Goal: Task Accomplishment & Management: Manage account settings

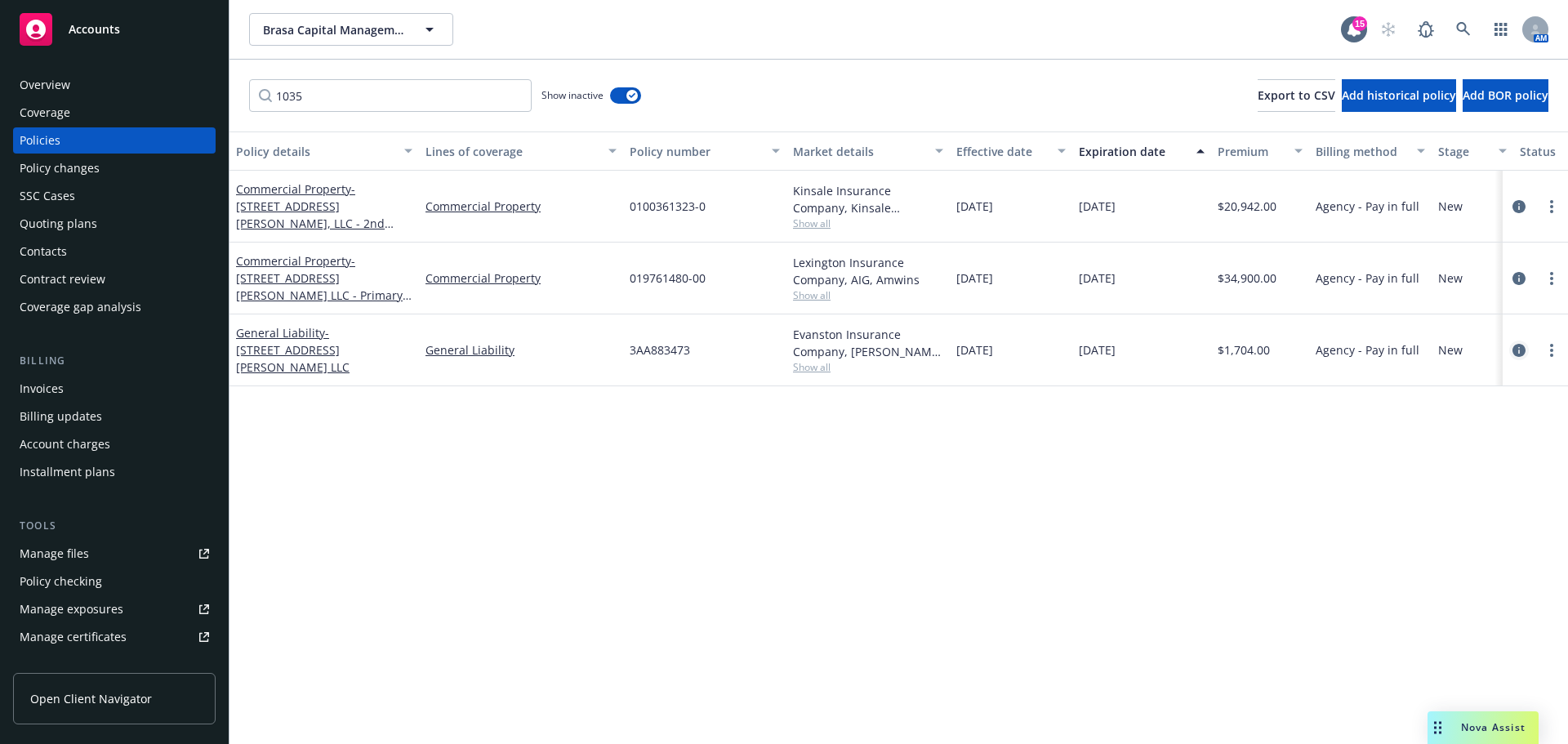
click at [1517, 347] on icon "circleInformation" at bounding box center [1519, 350] width 13 height 13
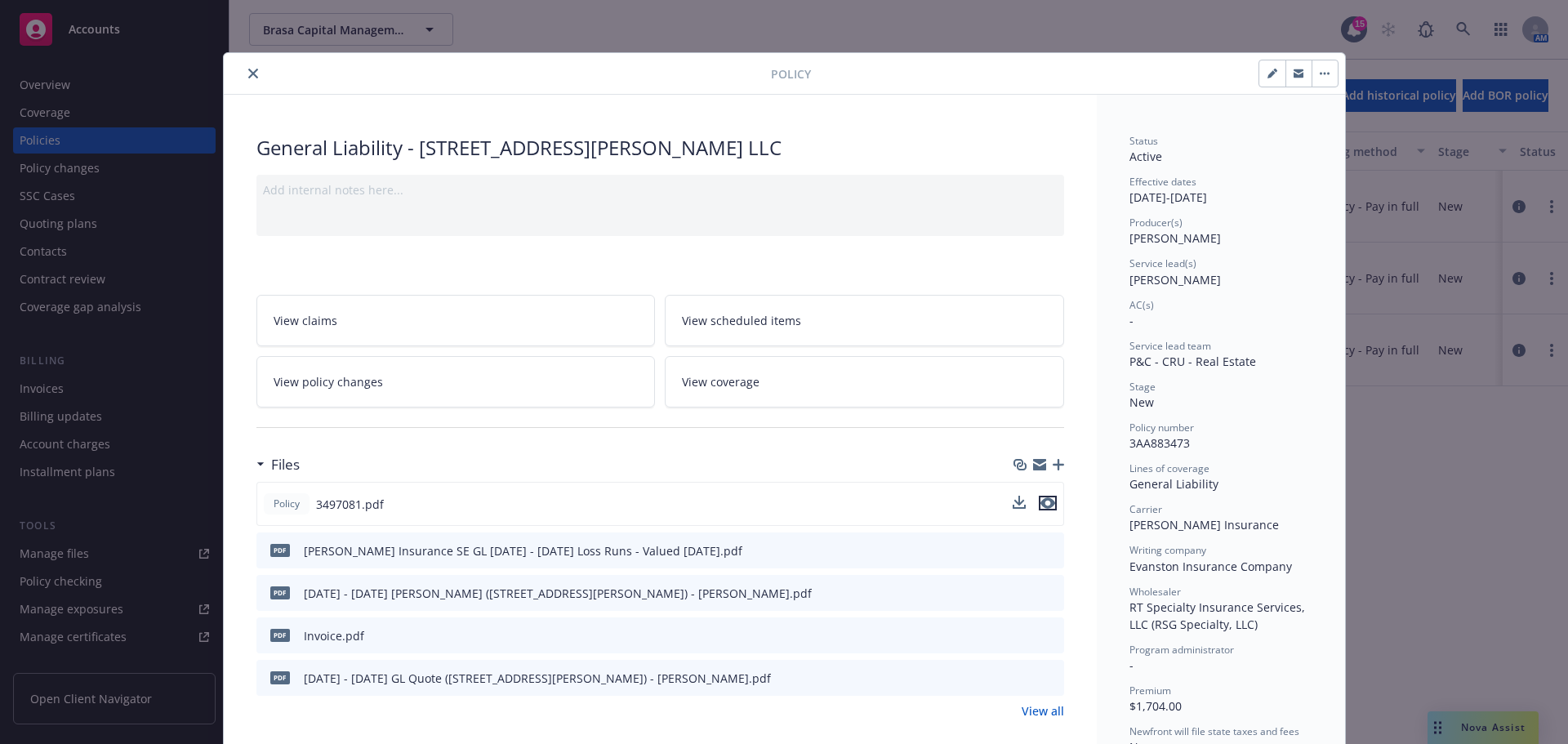
click at [1045, 505] on icon "preview file" at bounding box center [1048, 503] width 15 height 12
click at [245, 68] on button "close" at bounding box center [253, 74] width 19 height 19
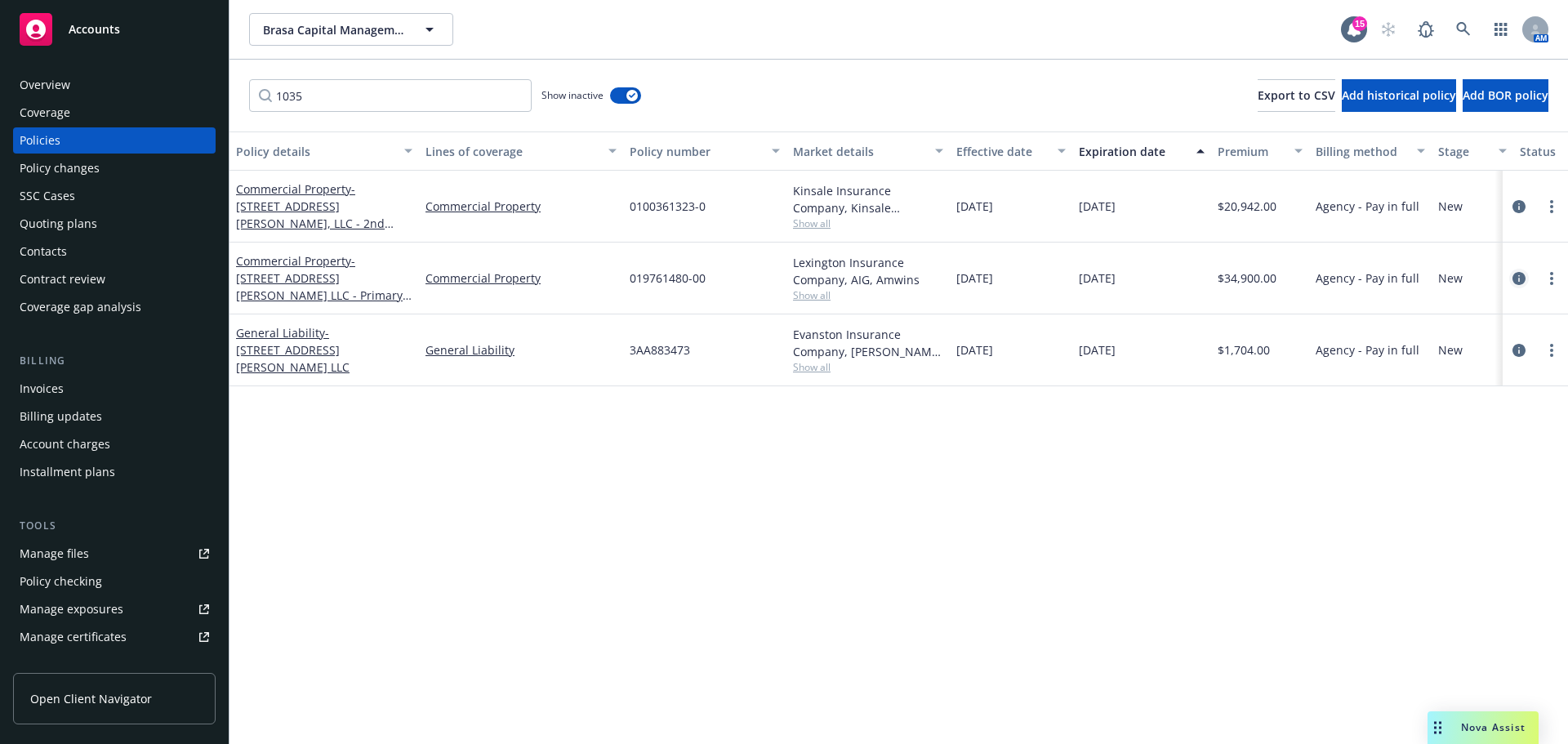
click at [1520, 280] on icon "circleInformation" at bounding box center [1519, 278] width 13 height 13
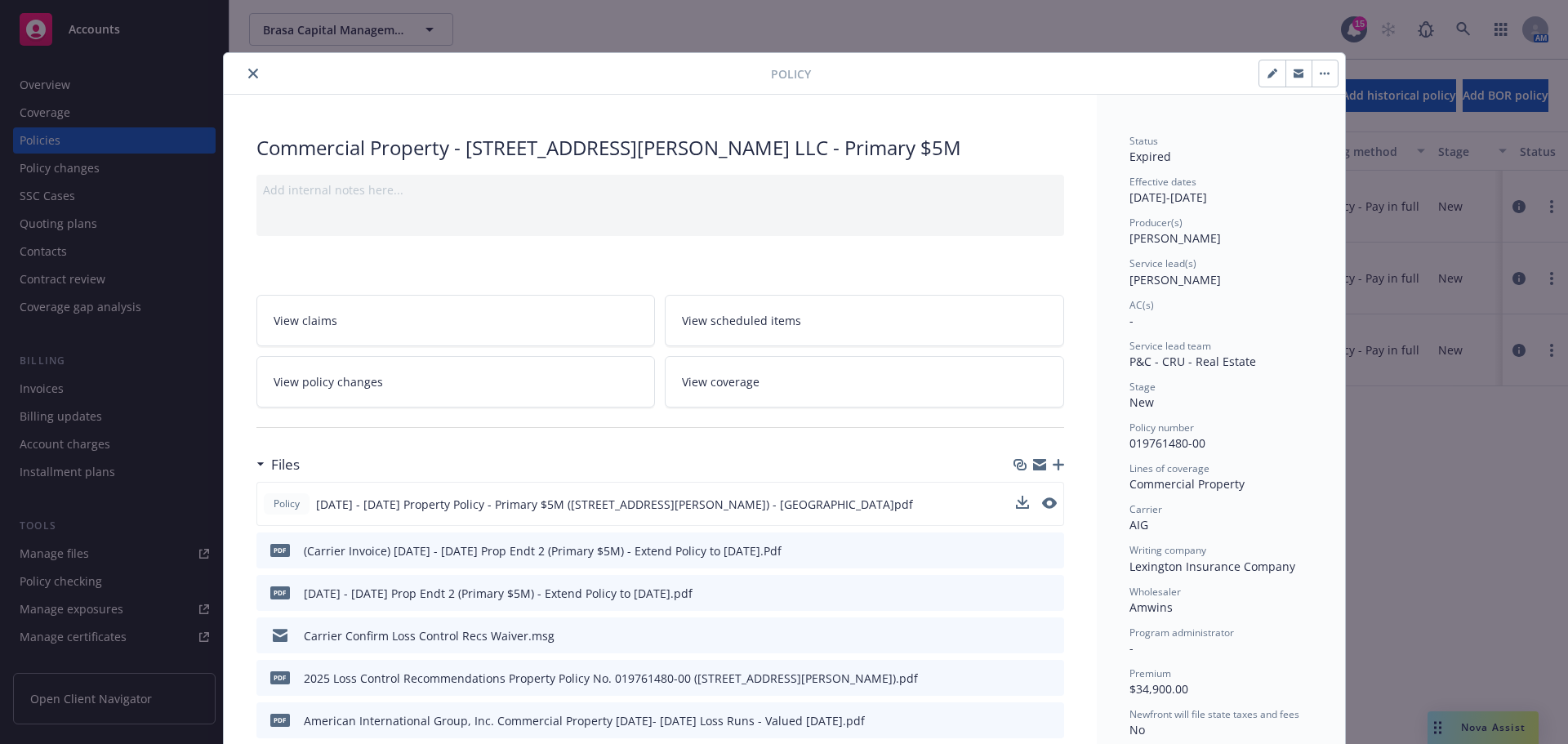
click at [1051, 502] on div "Policy [DATE] - [DATE] Property Policy - Primary $5M ([STREET_ADDRESS][PERSON_N…" at bounding box center [661, 504] width 808 height 45
click at [1048, 502] on icon "preview file" at bounding box center [1048, 503] width 15 height 12
click at [248, 74] on icon "close" at bounding box center [253, 74] width 10 height 10
click at [323, 34] on div "Policy Commercial Property - [STREET_ADDRESS][PERSON_NAME] LLC - Primary $5M Ad…" at bounding box center [784, 372] width 1568 height 744
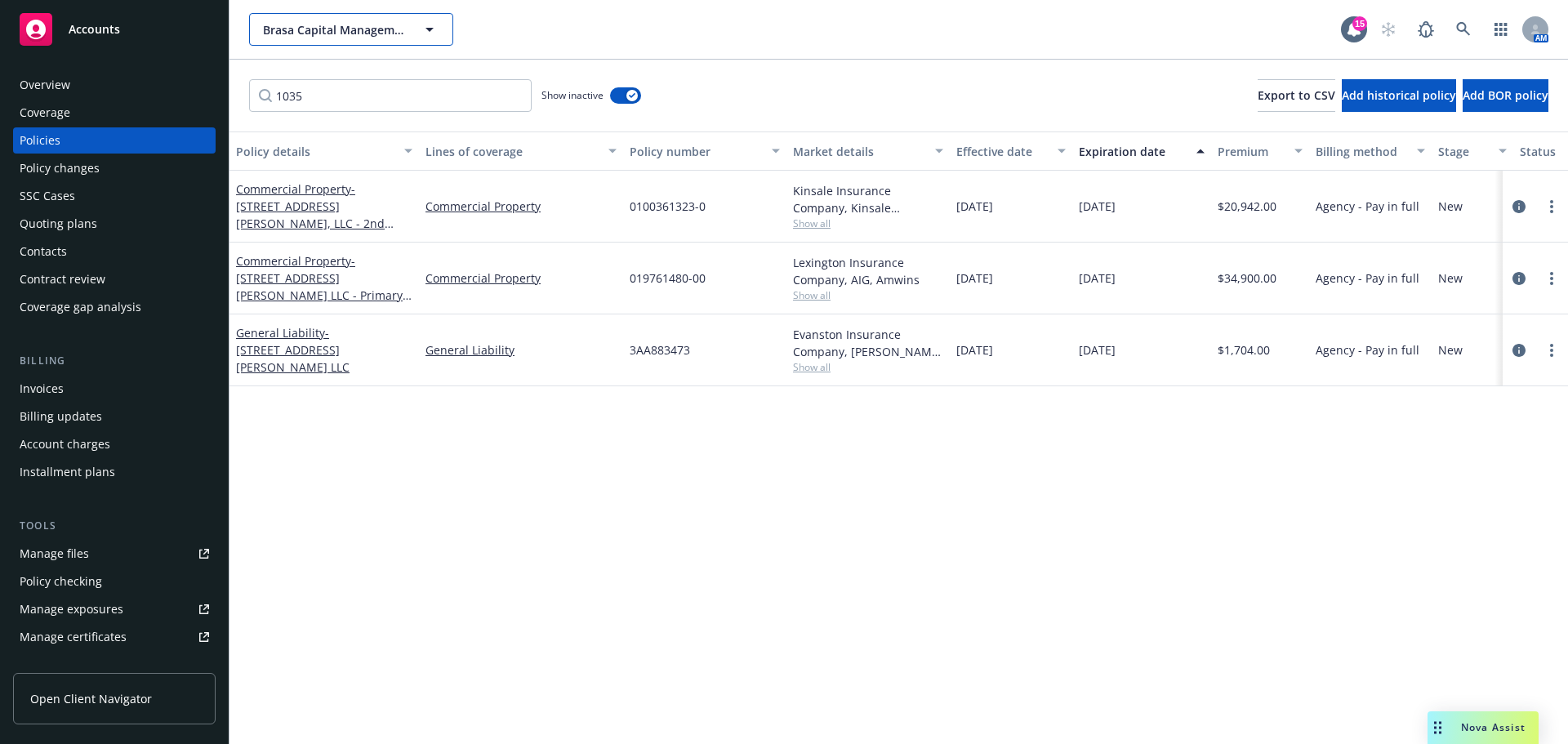
click at [316, 34] on span "Brasa Capital Management, LLC" at bounding box center [333, 30] width 141 height 17
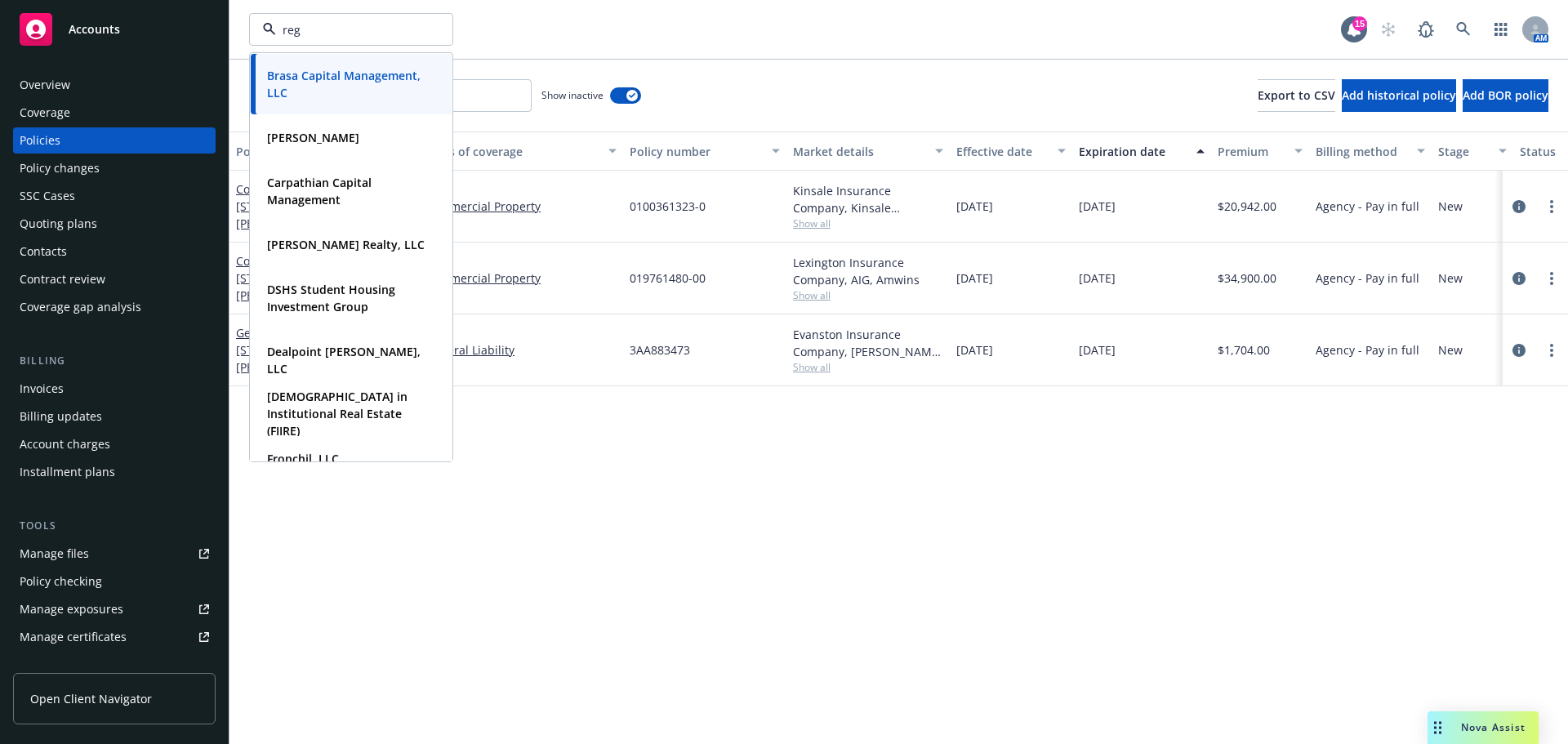
type input "rege"
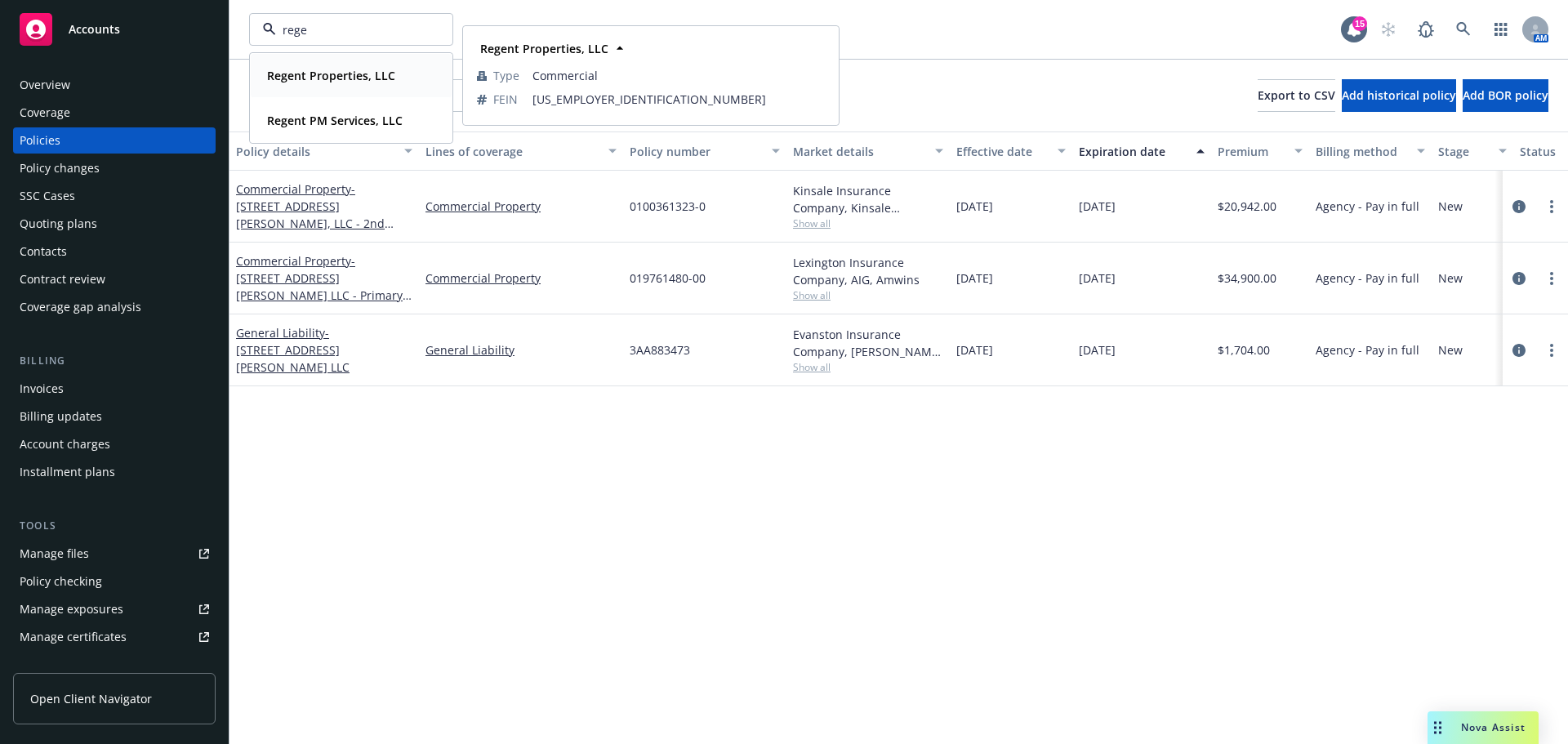
click at [320, 78] on strong "Regent Properties, LLC" at bounding box center [331, 76] width 128 height 16
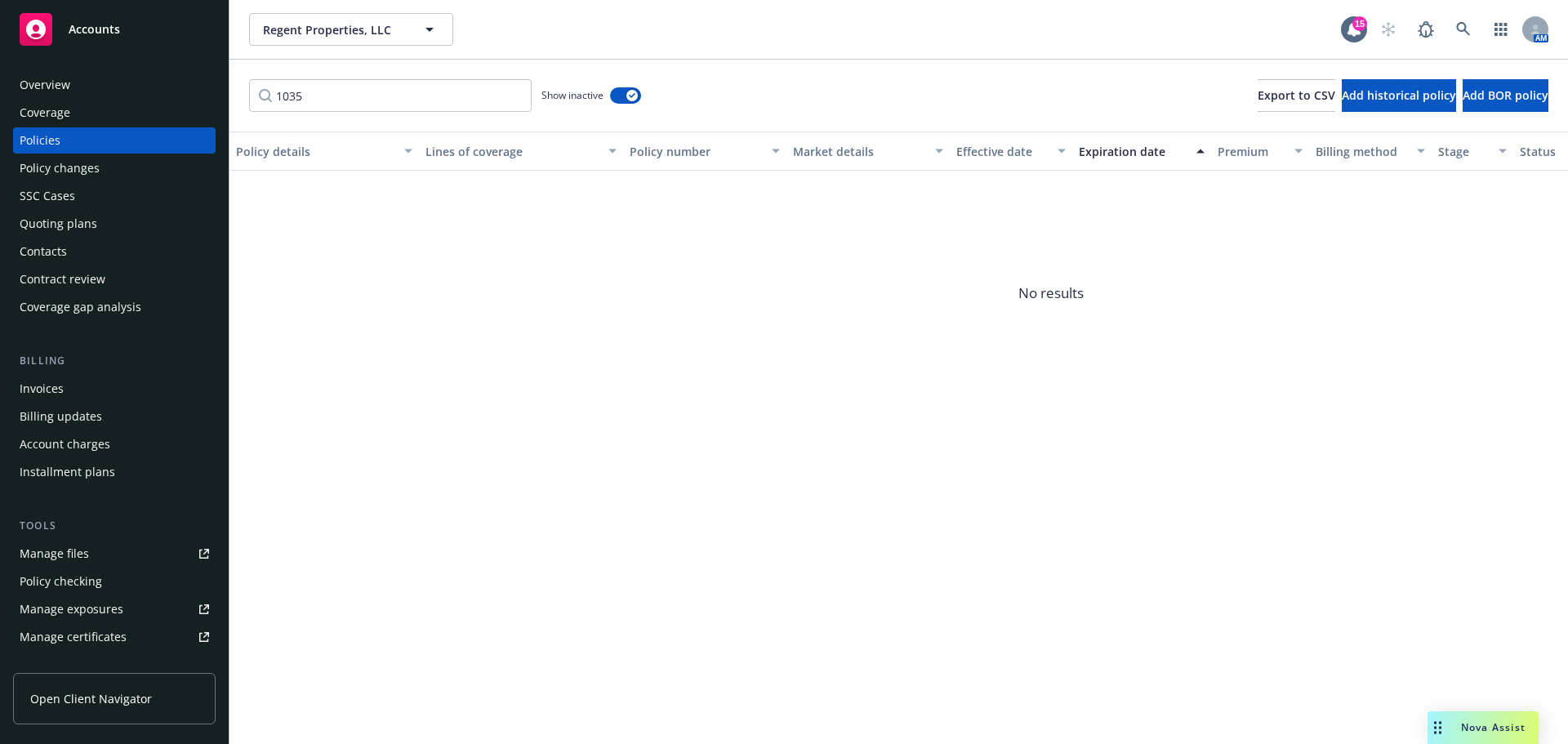
click at [103, 232] on div "Quoting plans" at bounding box center [114, 223] width 190 height 26
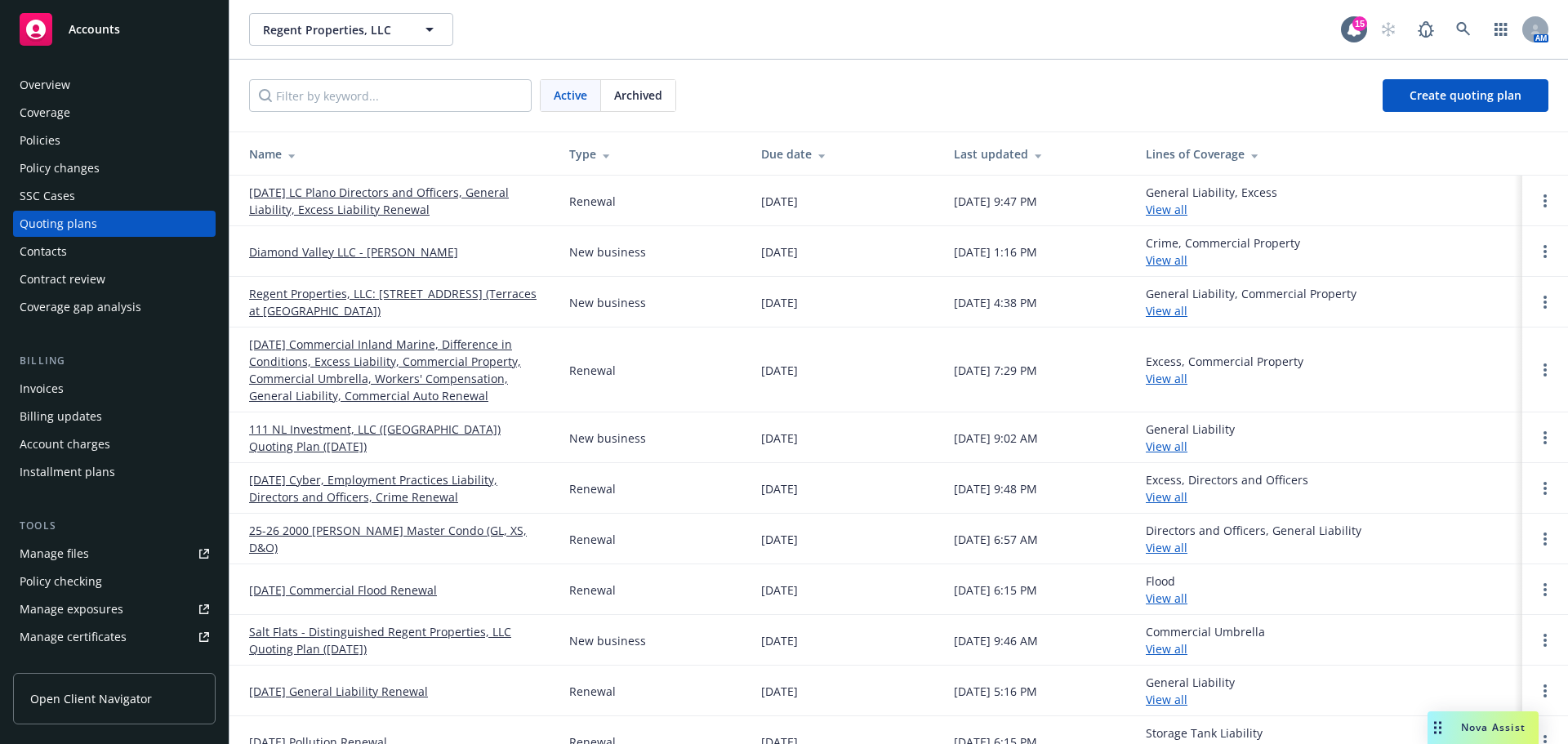
click at [352, 308] on link "Regent Properties, LLC: [STREET_ADDRESS] (Terraces at [GEOGRAPHIC_DATA])" at bounding box center [395, 301] width 294 height 34
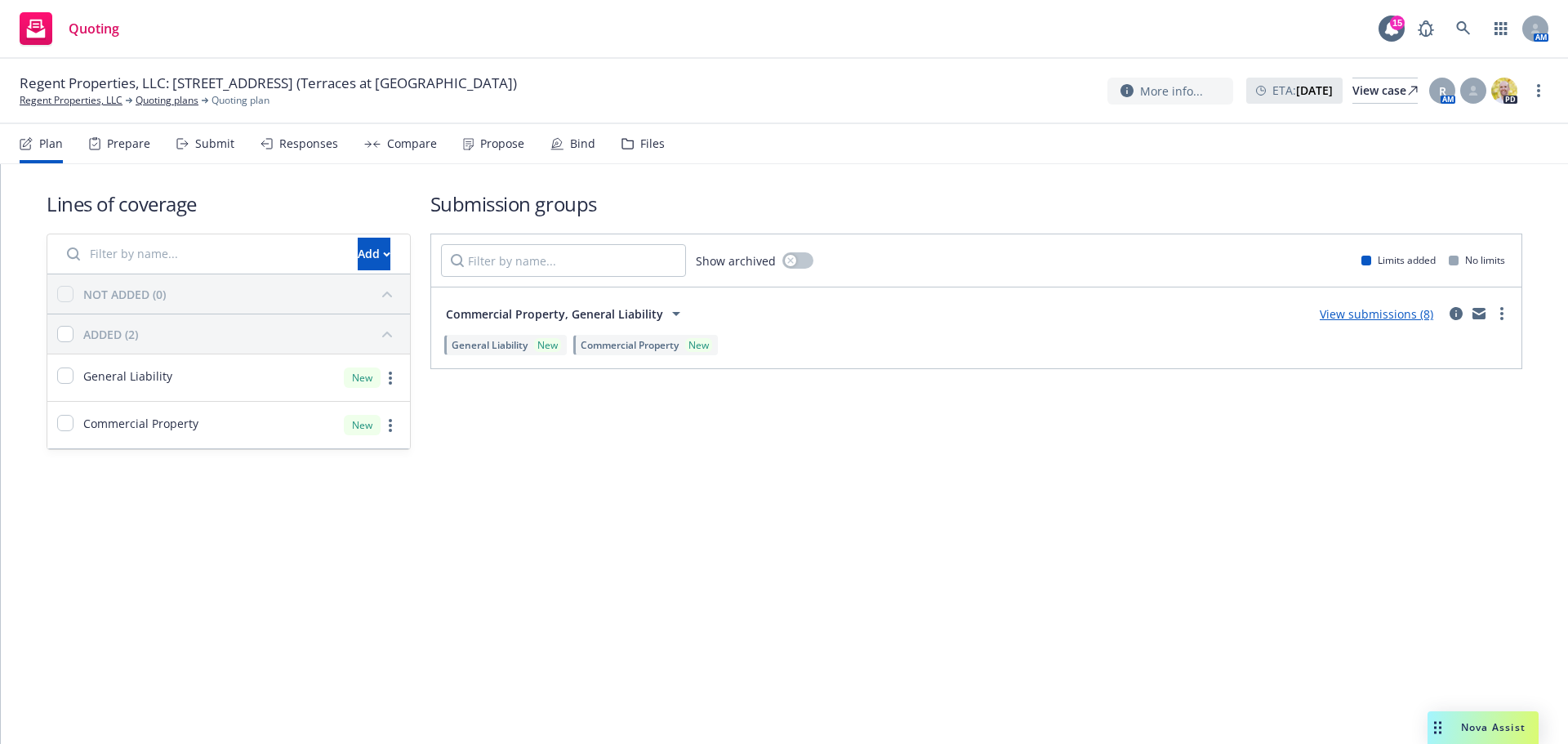
click at [1412, 316] on link "View submissions (8)" at bounding box center [1376, 314] width 113 height 16
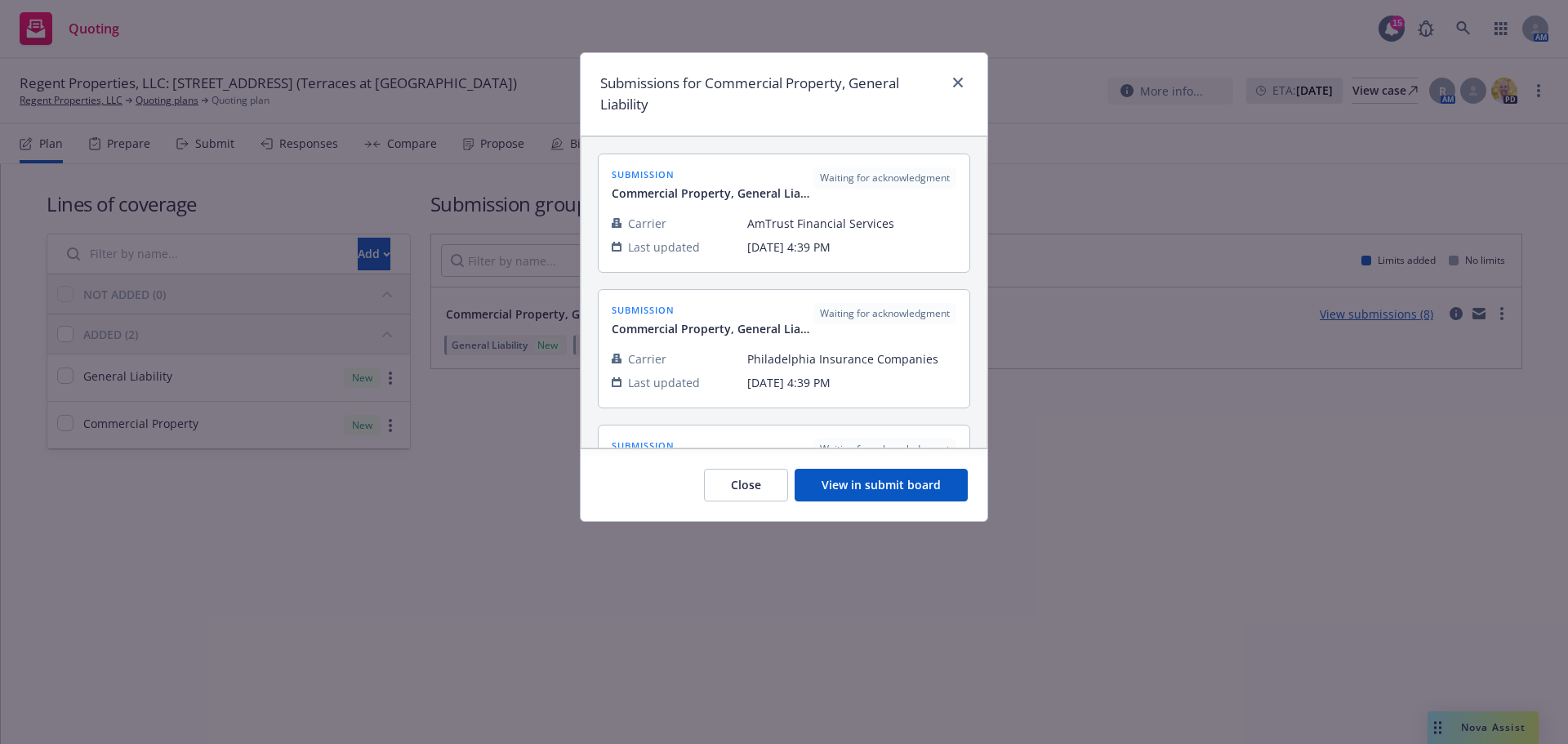
click at [915, 490] on button "View in submit board" at bounding box center [881, 485] width 173 height 33
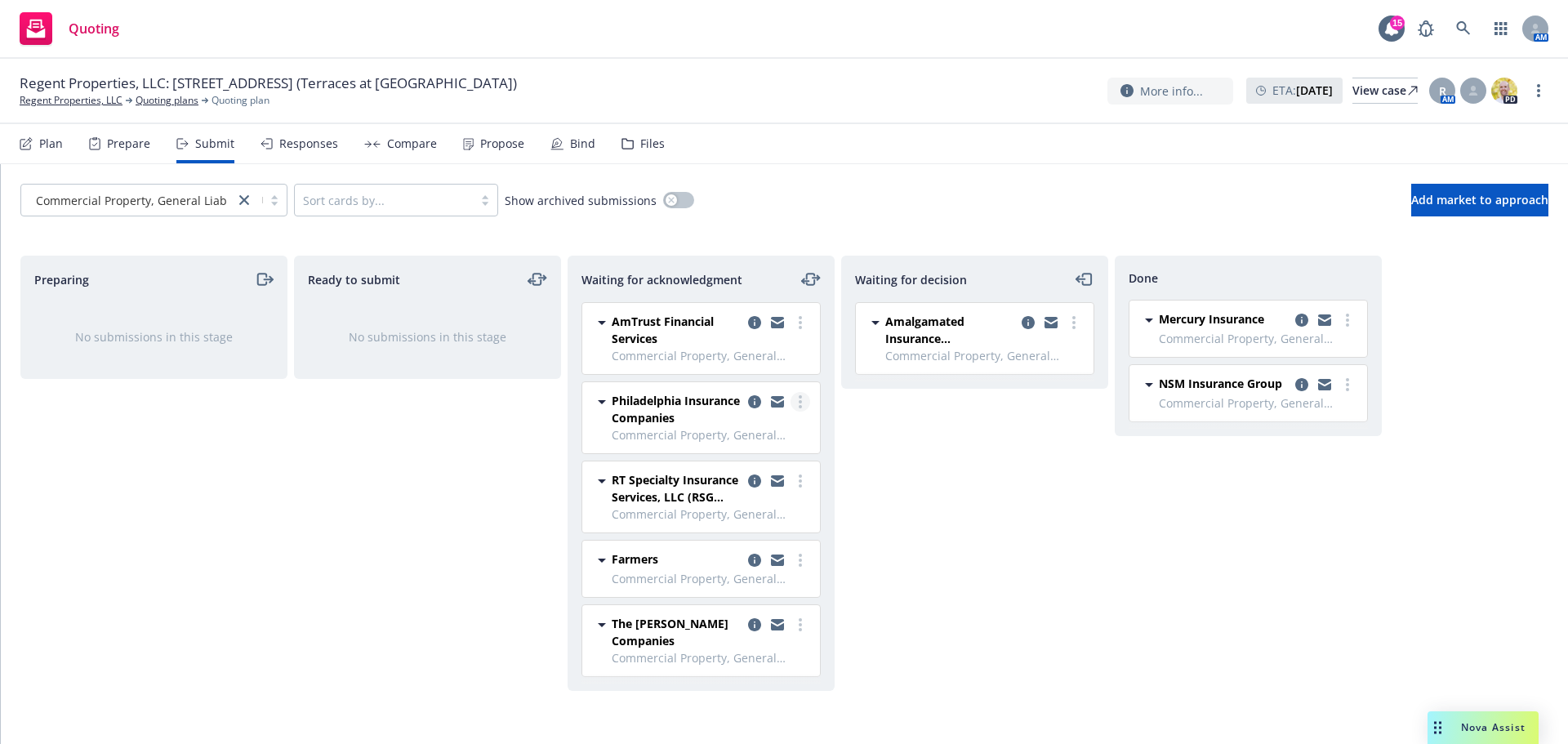
click at [801, 403] on circle "more" at bounding box center [800, 401] width 3 height 3
click at [731, 559] on span "Add declined decision" at bounding box center [727, 566] width 161 height 16
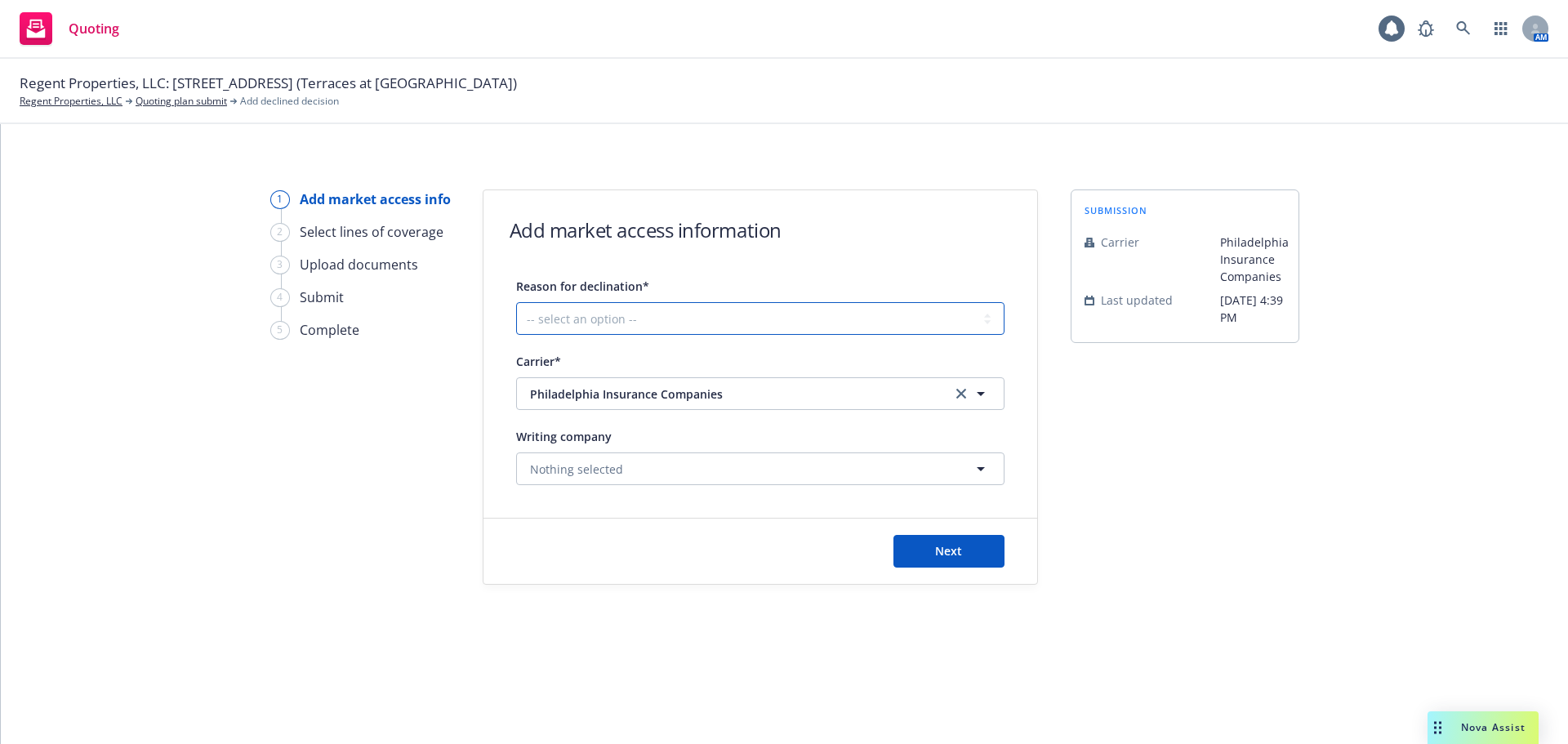
click at [660, 312] on select "-- select an option -- Cannot compete with other markets Carrier non-renewed Ca…" at bounding box center [761, 319] width 488 height 33
select select "DOES_NOT_FIT_UNDERWRITER_APPETITE"
click at [517, 302] on select "-- select an option -- Cannot compete with other markets Carrier non-renewed Ca…" at bounding box center [761, 319] width 488 height 33
click at [914, 548] on button "Next" at bounding box center [949, 551] width 111 height 33
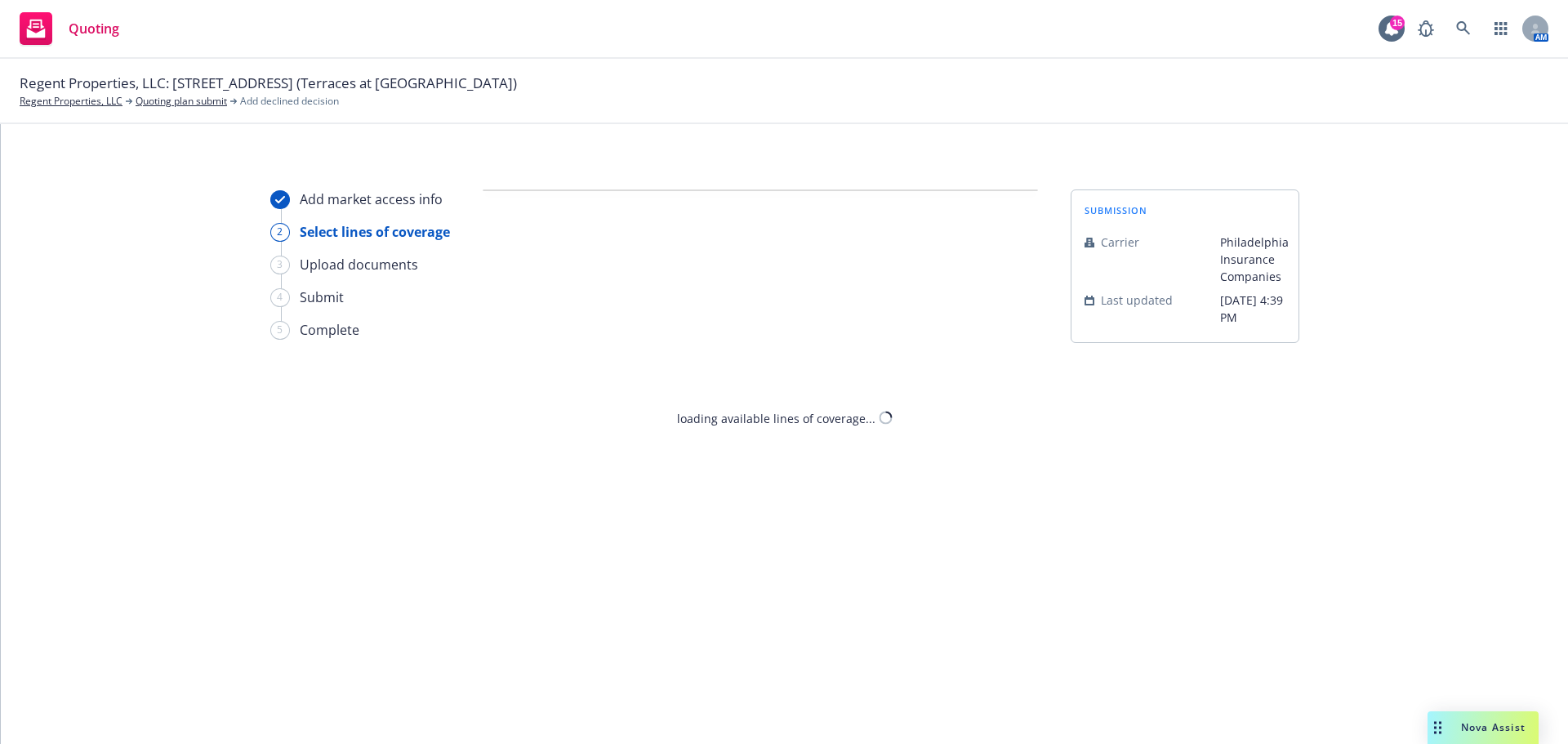
select select "DOES_NOT_FIT_UNDERWRITER_APPETITE"
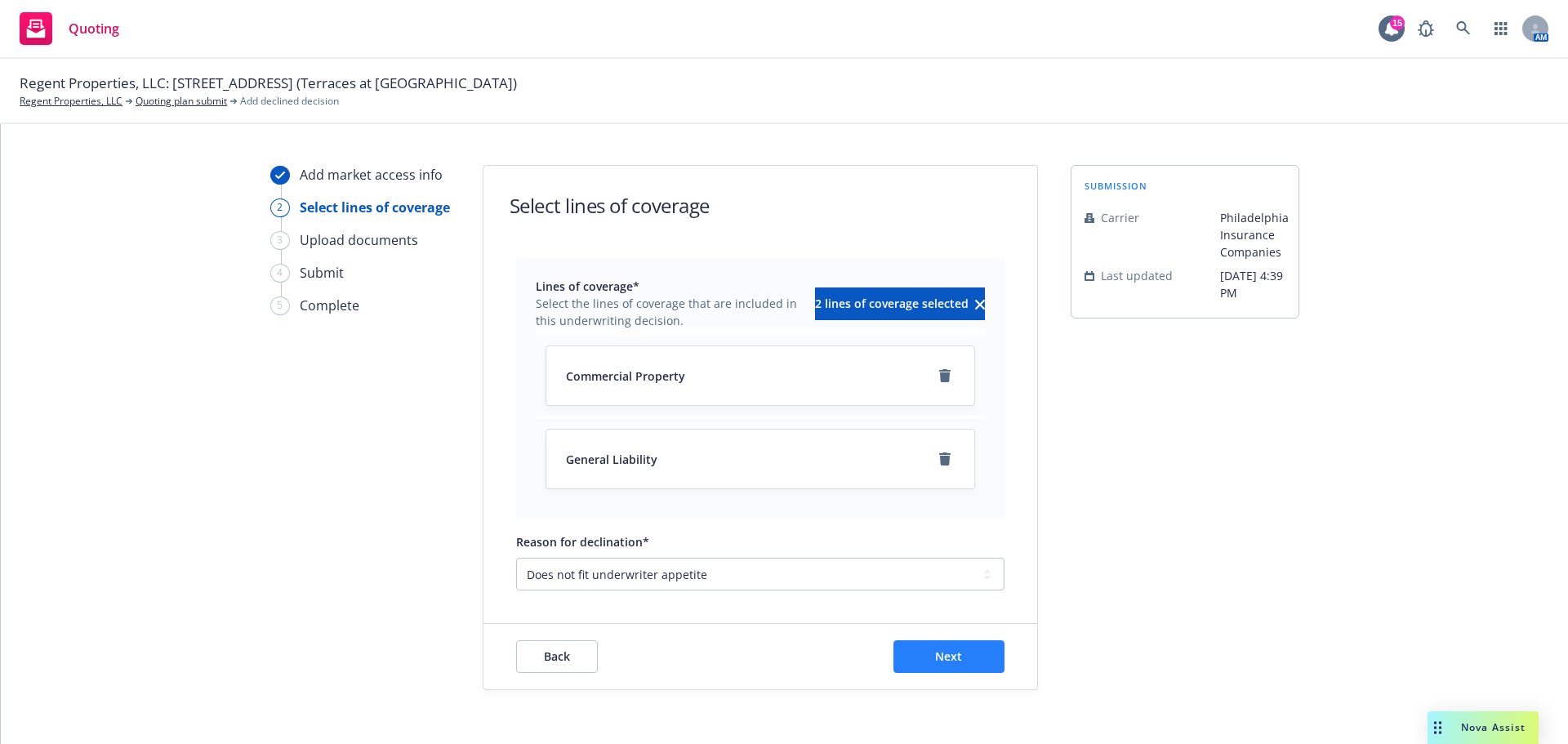
scroll to position [36, 0]
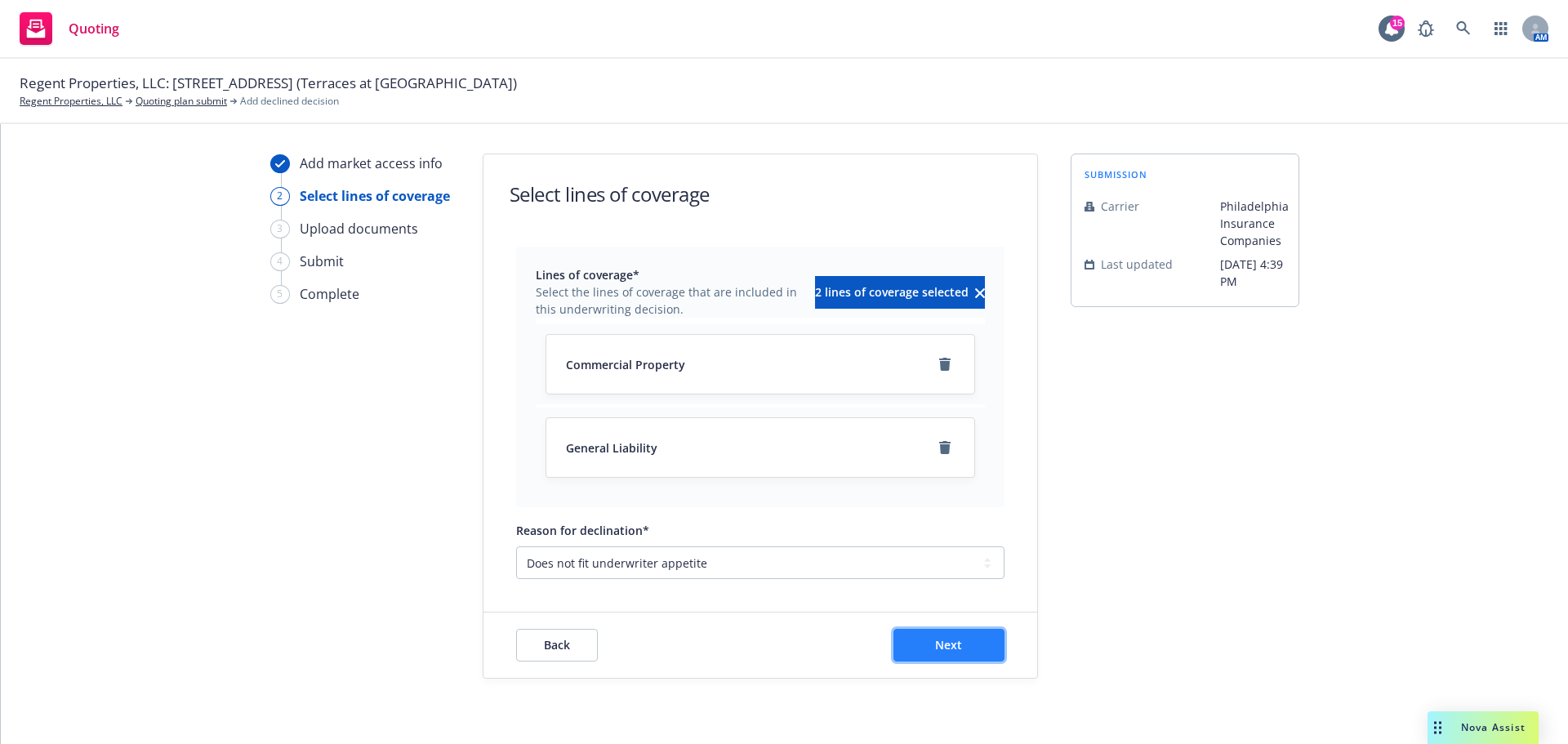
click at [942, 658] on button "Next" at bounding box center [949, 645] width 111 height 33
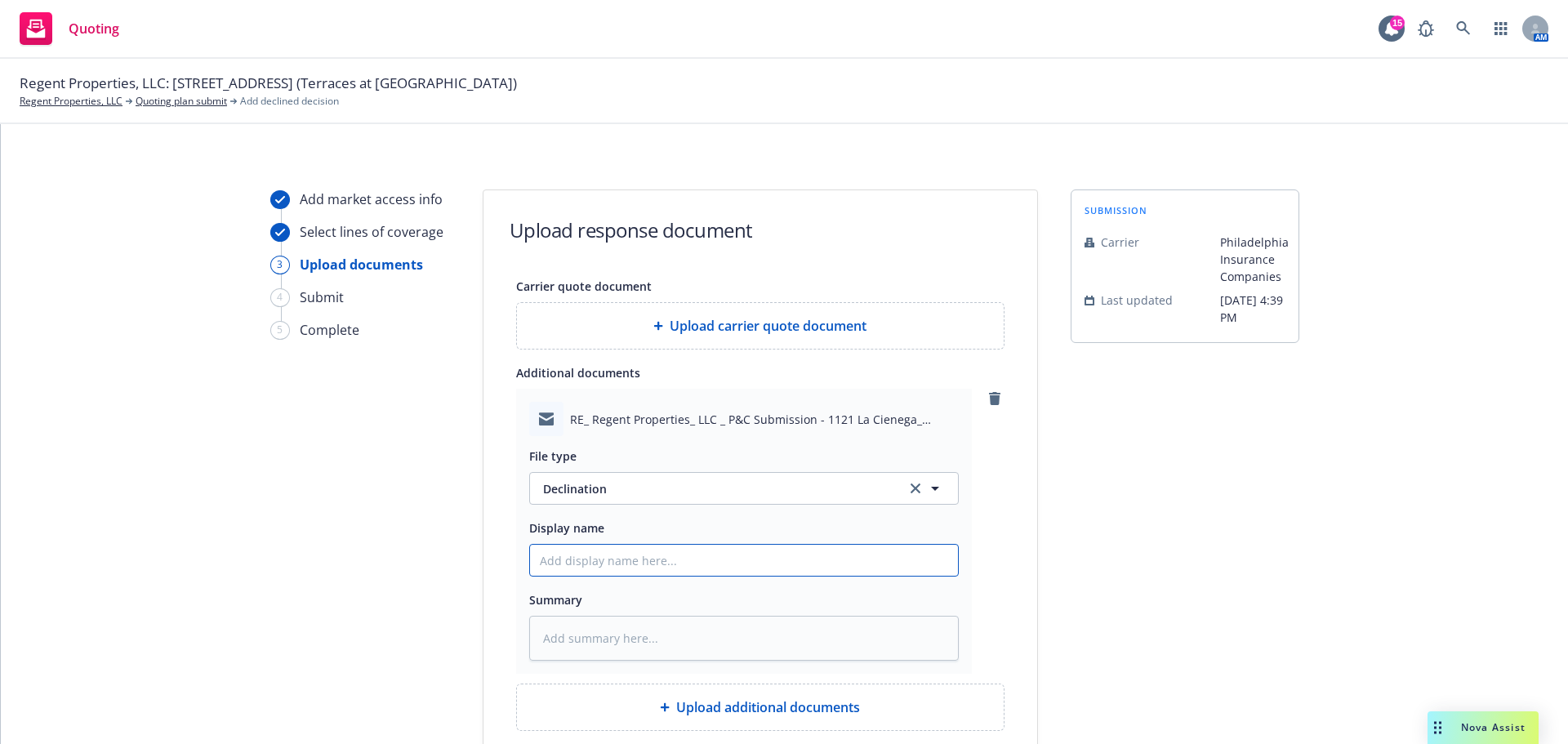
click at [597, 567] on input "Display name" at bounding box center [744, 560] width 428 height 31
type textarea "x"
type input "P"
type textarea "x"
type input "Ph"
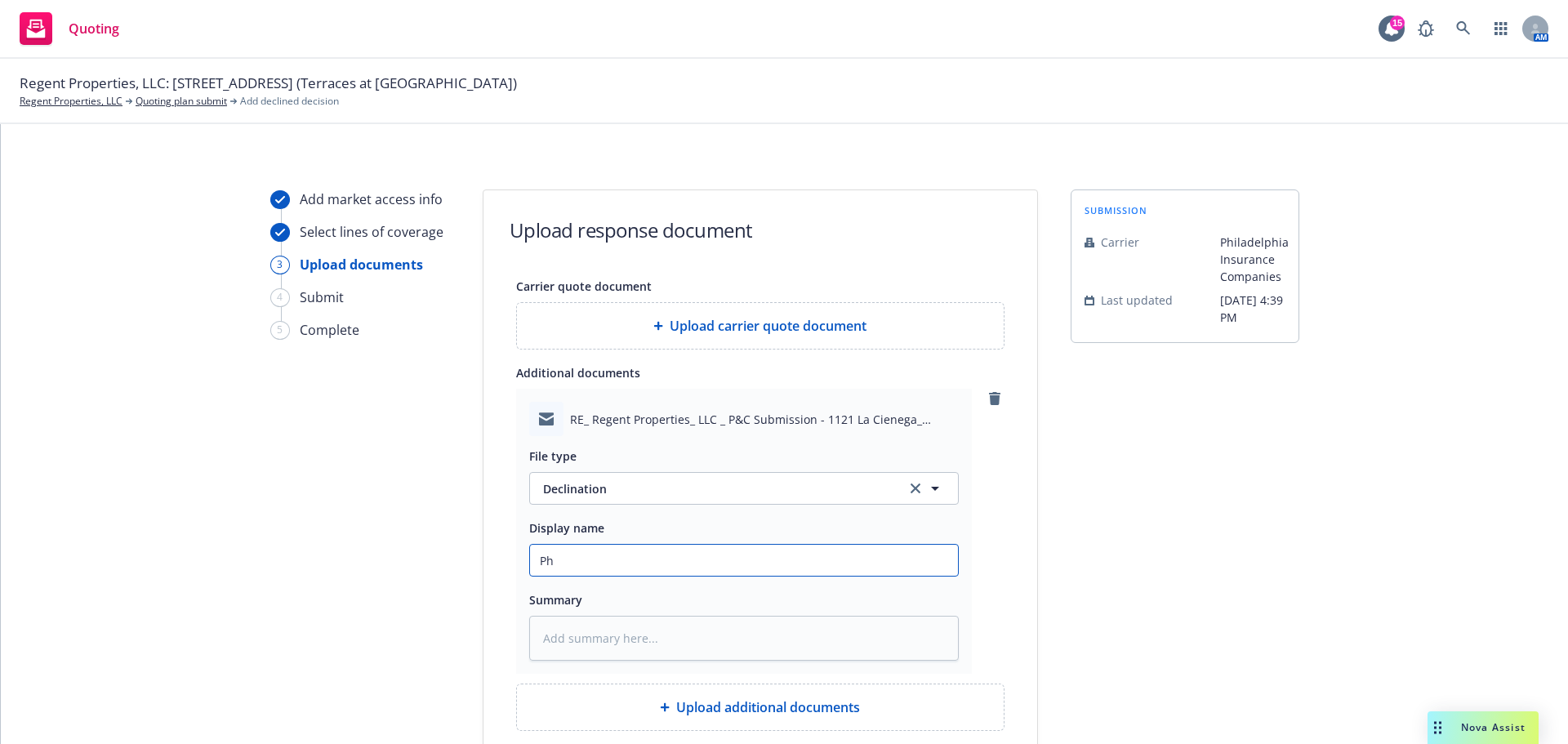
type textarea "x"
type input "Phl"
type textarea "x"
type input "Phly"
type textarea "x"
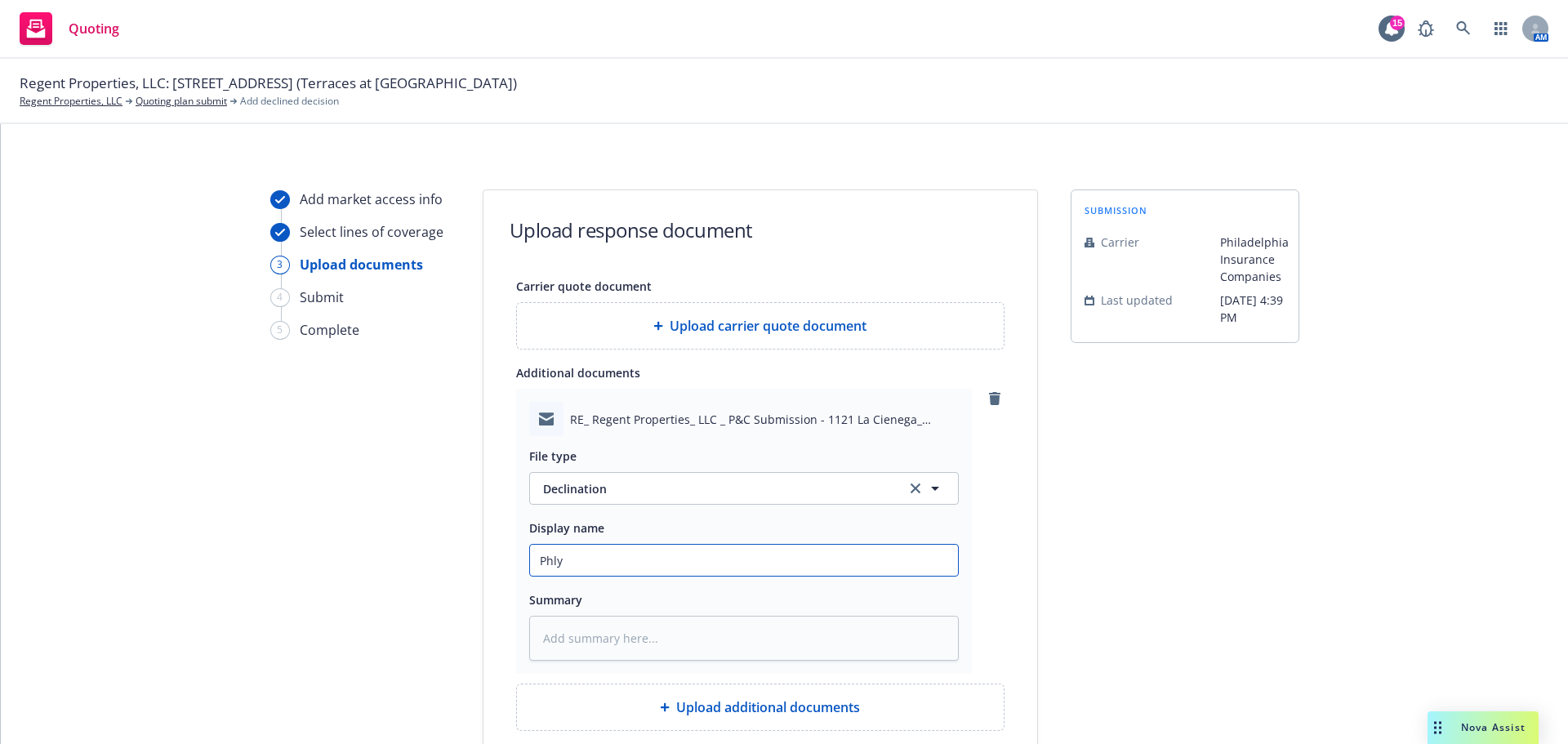
type input "Phly"
type textarea "x"
type input "Phly D"
type textarea "x"
type input "Phly De"
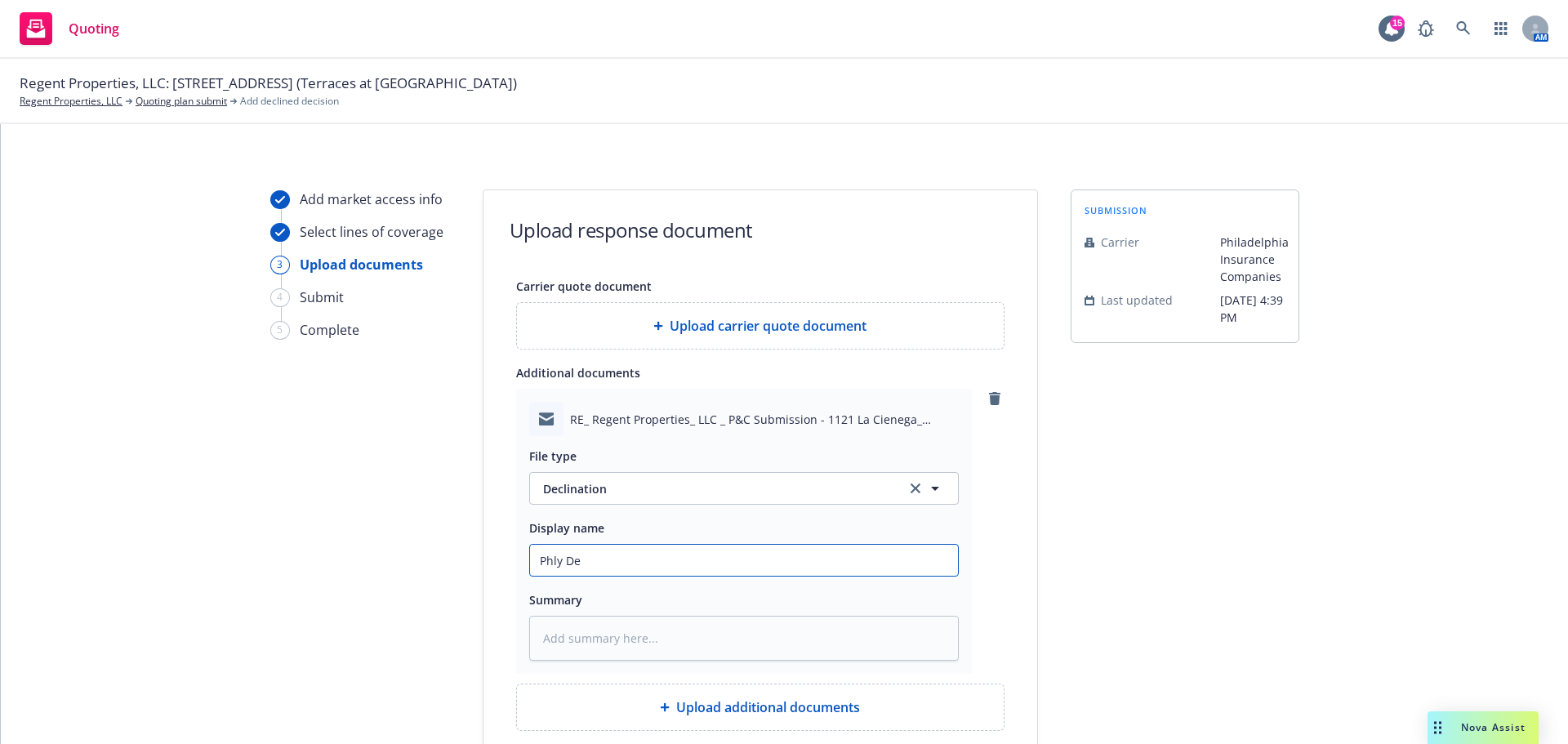
type textarea "x"
type input "Phly Dec"
type textarea "x"
type input "Phly Decl"
type textarea "x"
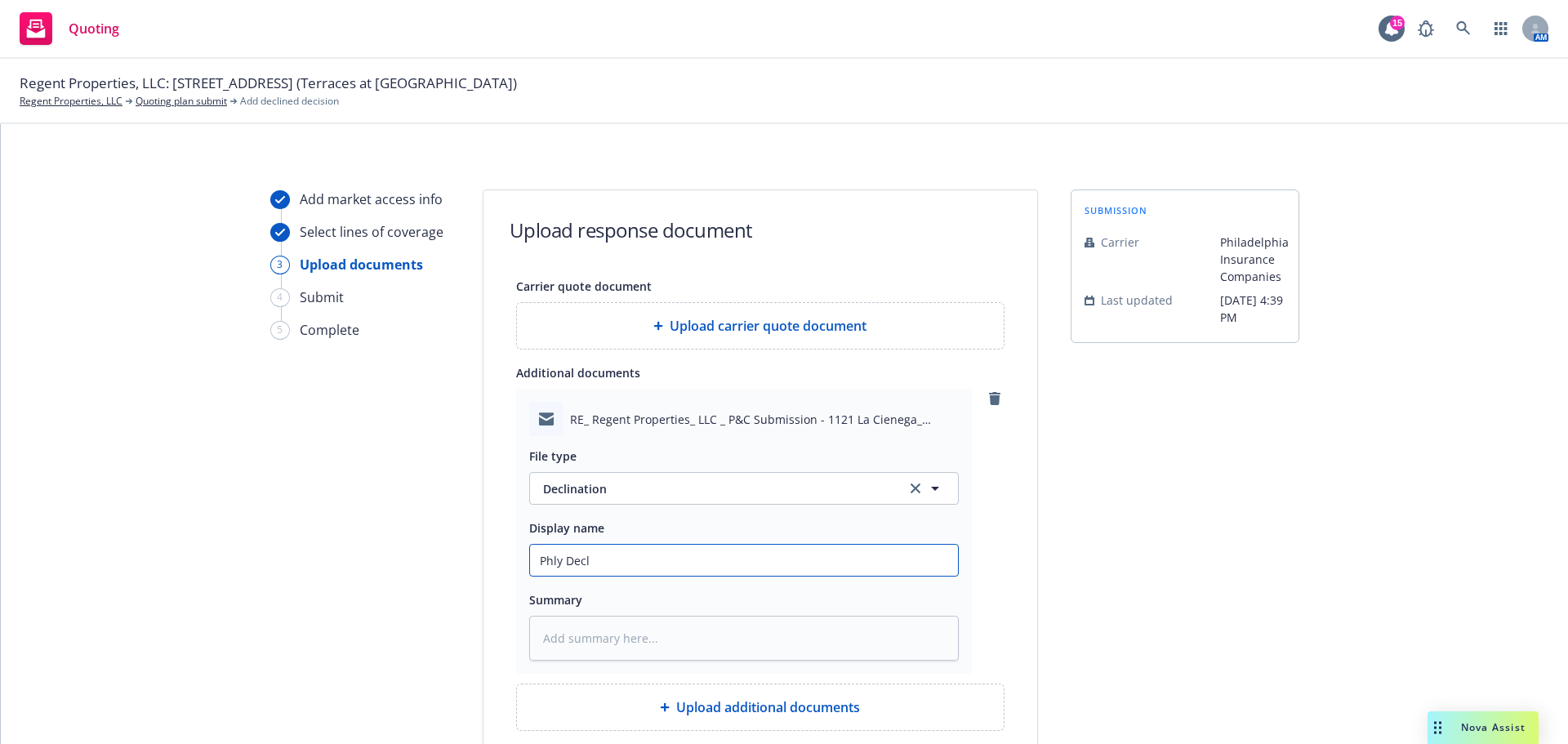
type input "Phly Decli"
type textarea "x"
type input "Phly Declin"
type textarea "x"
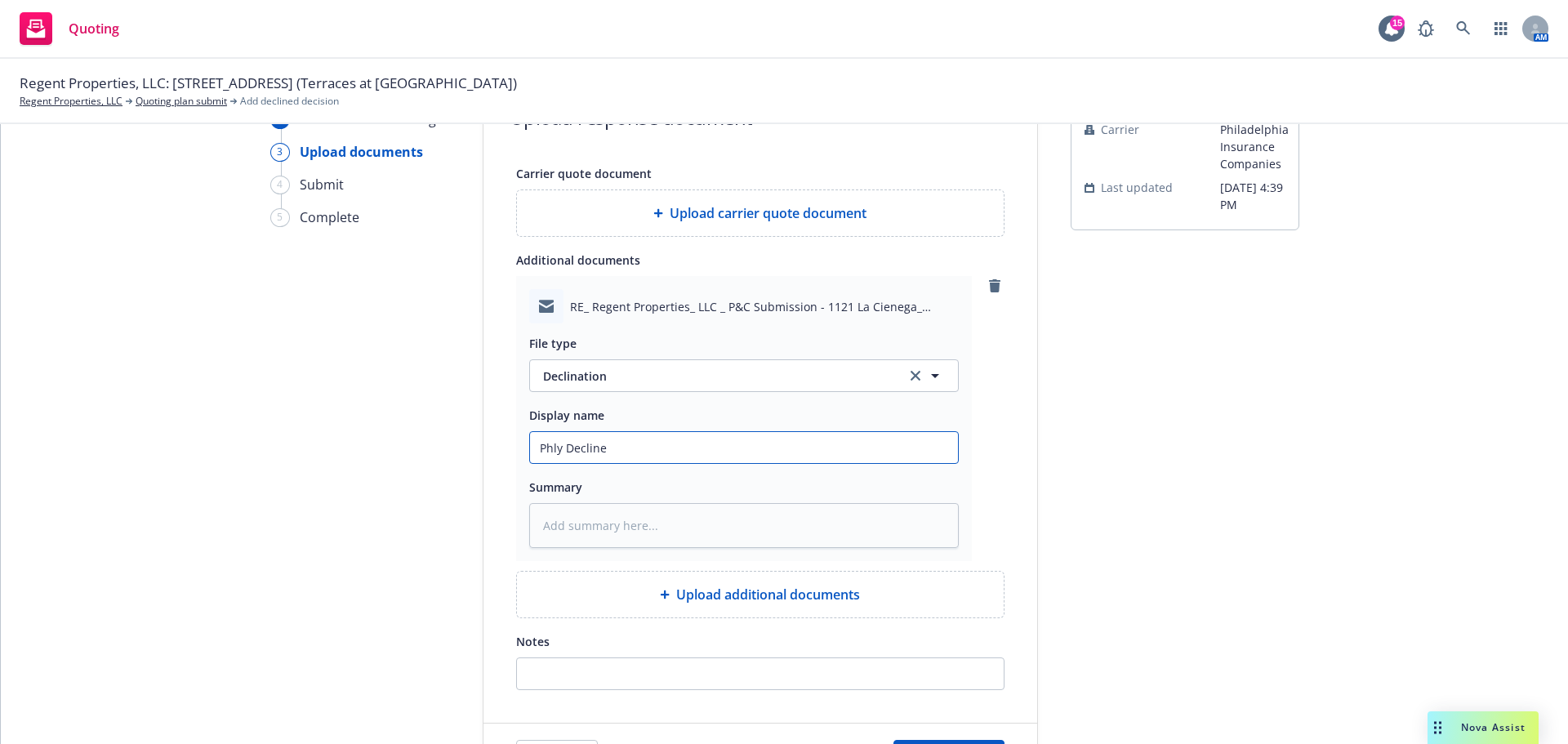
scroll to position [224, 0]
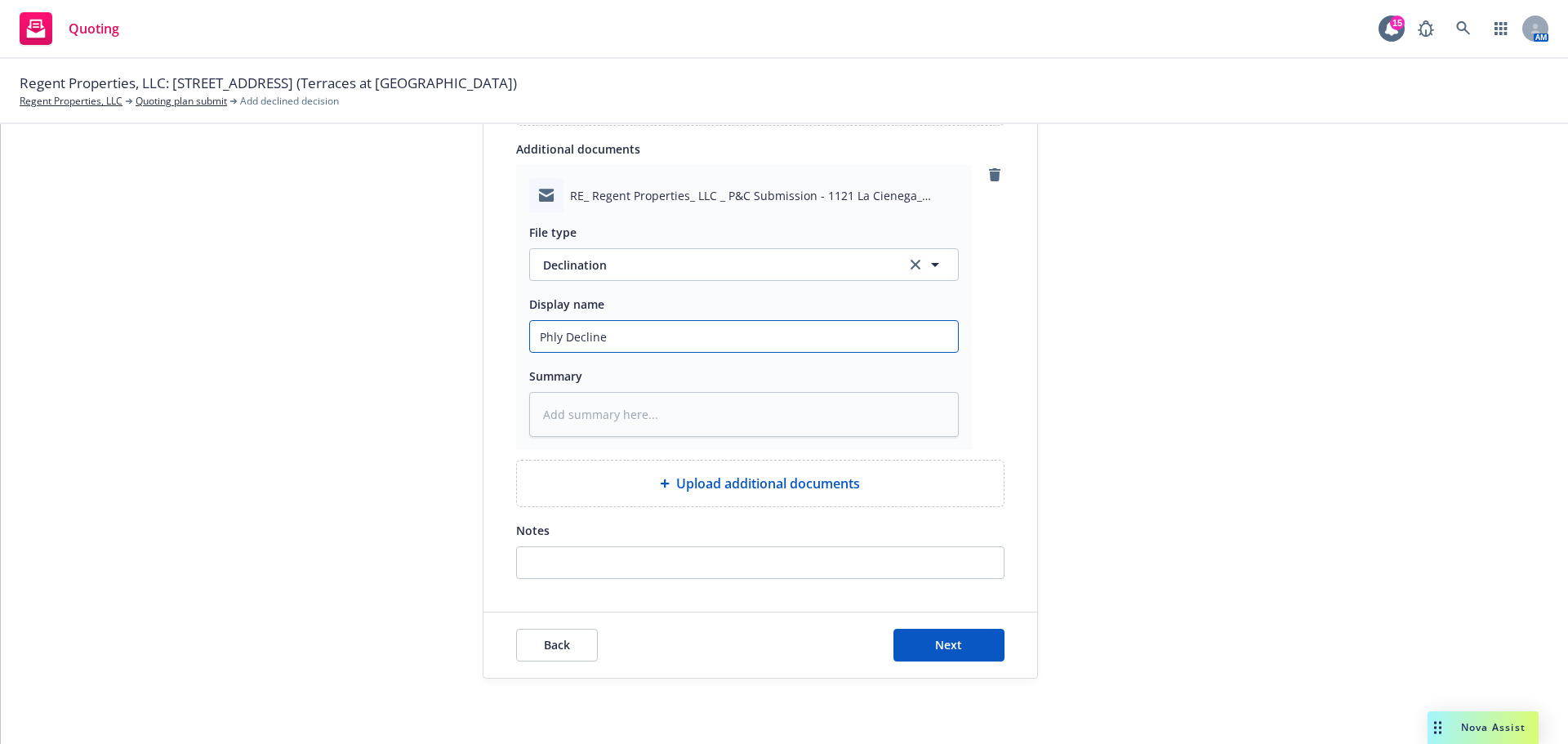
type input "Phly Decline"
click at [598, 391] on div "Summary" at bounding box center [743, 401] width 429 height 71
click at [600, 411] on textarea at bounding box center [743, 415] width 429 height 45
paste textarea "Due to the $22M wood frame building we will have to decline this risk."
type textarea "x"
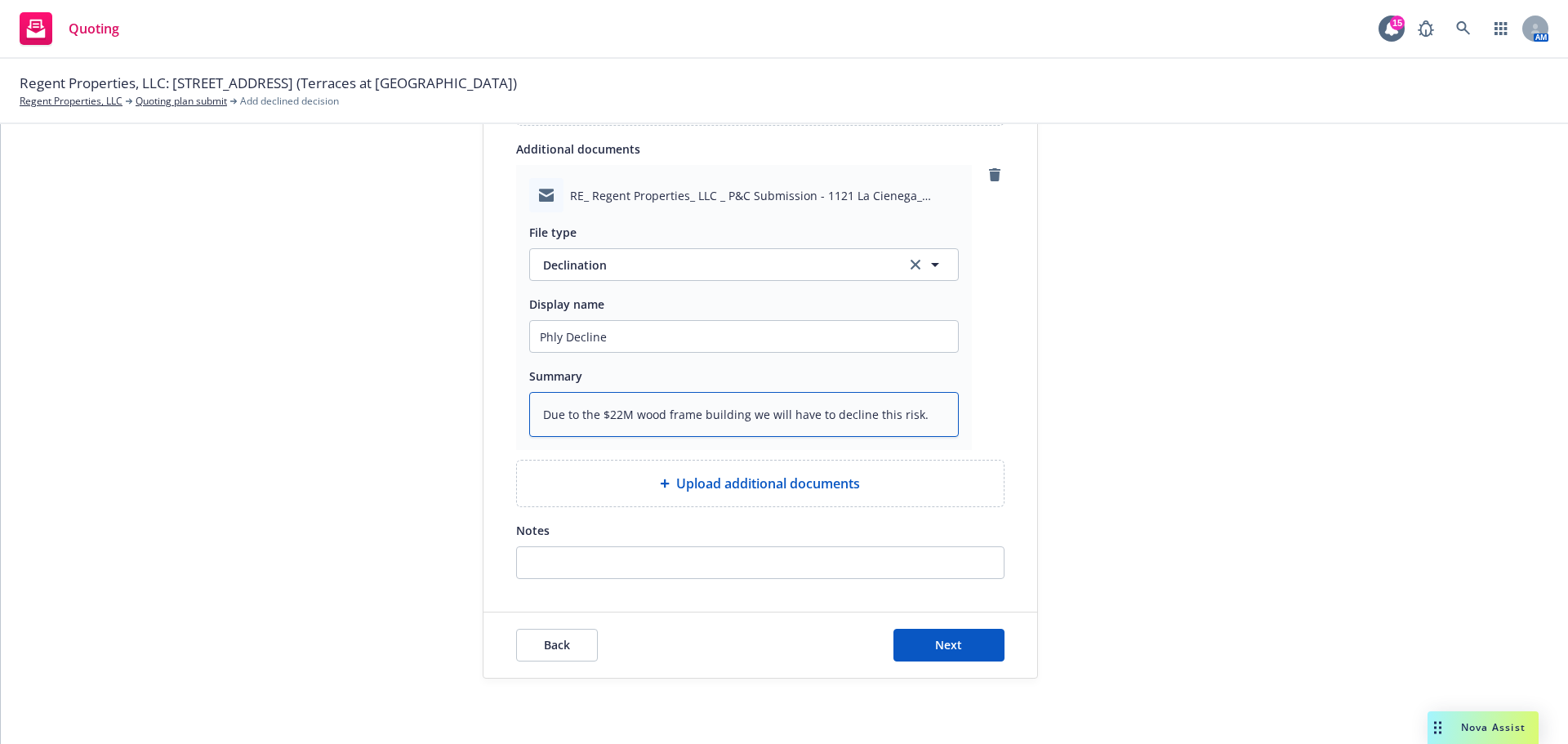
type textarea "Due to the $22M wood frame building we will have to decline this risk."
click at [625, 561] on input "Notes" at bounding box center [761, 563] width 486 height 31
paste input "Due to the $22M wood frame building we will have to decline this risk."
type input "Due to the $22M wood frame building we will have to decline this risk."
type textarea "x"
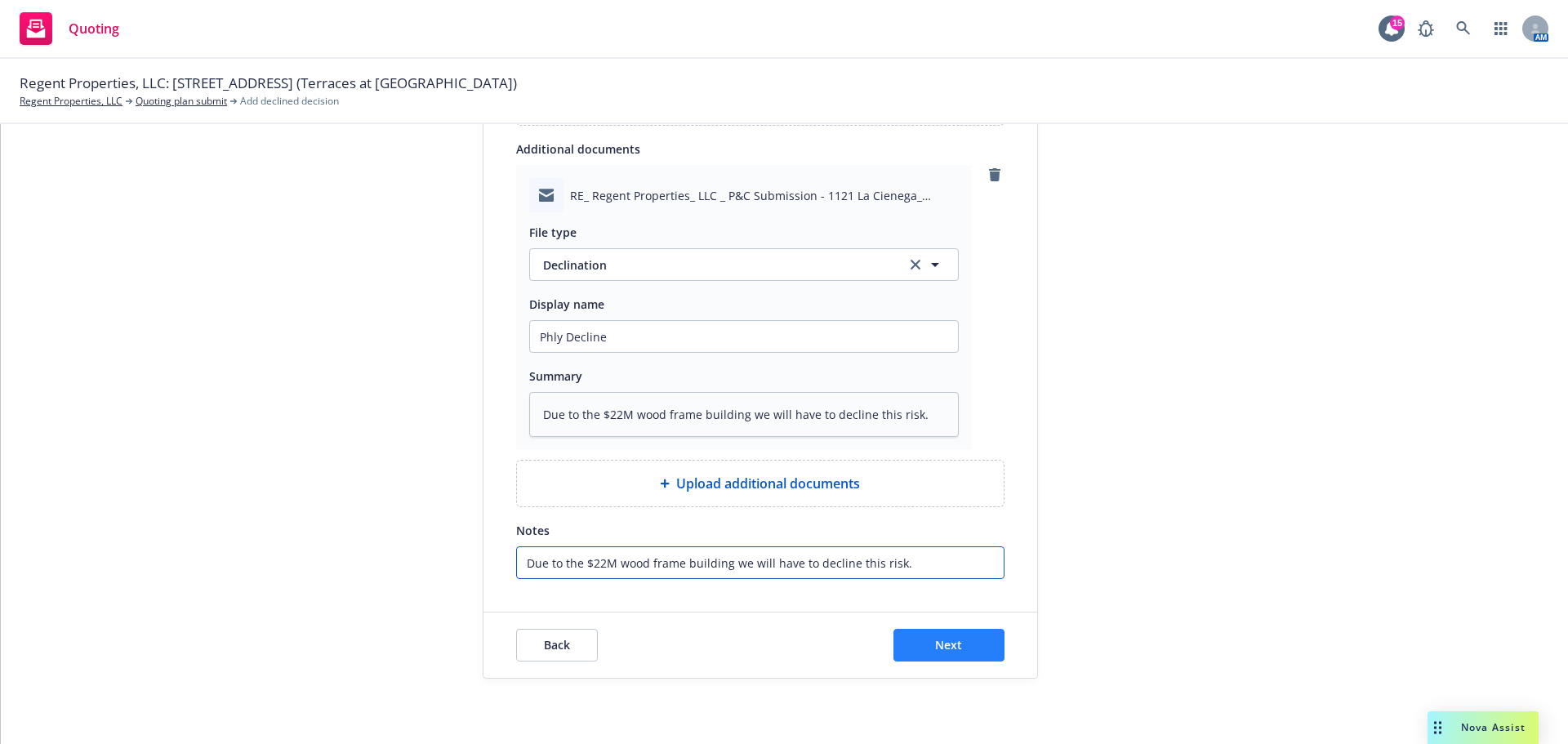
type input "Due to the $22M wood frame building we will have to decline this risk."
click at [980, 657] on button "Next" at bounding box center [949, 645] width 111 height 33
type textarea "x"
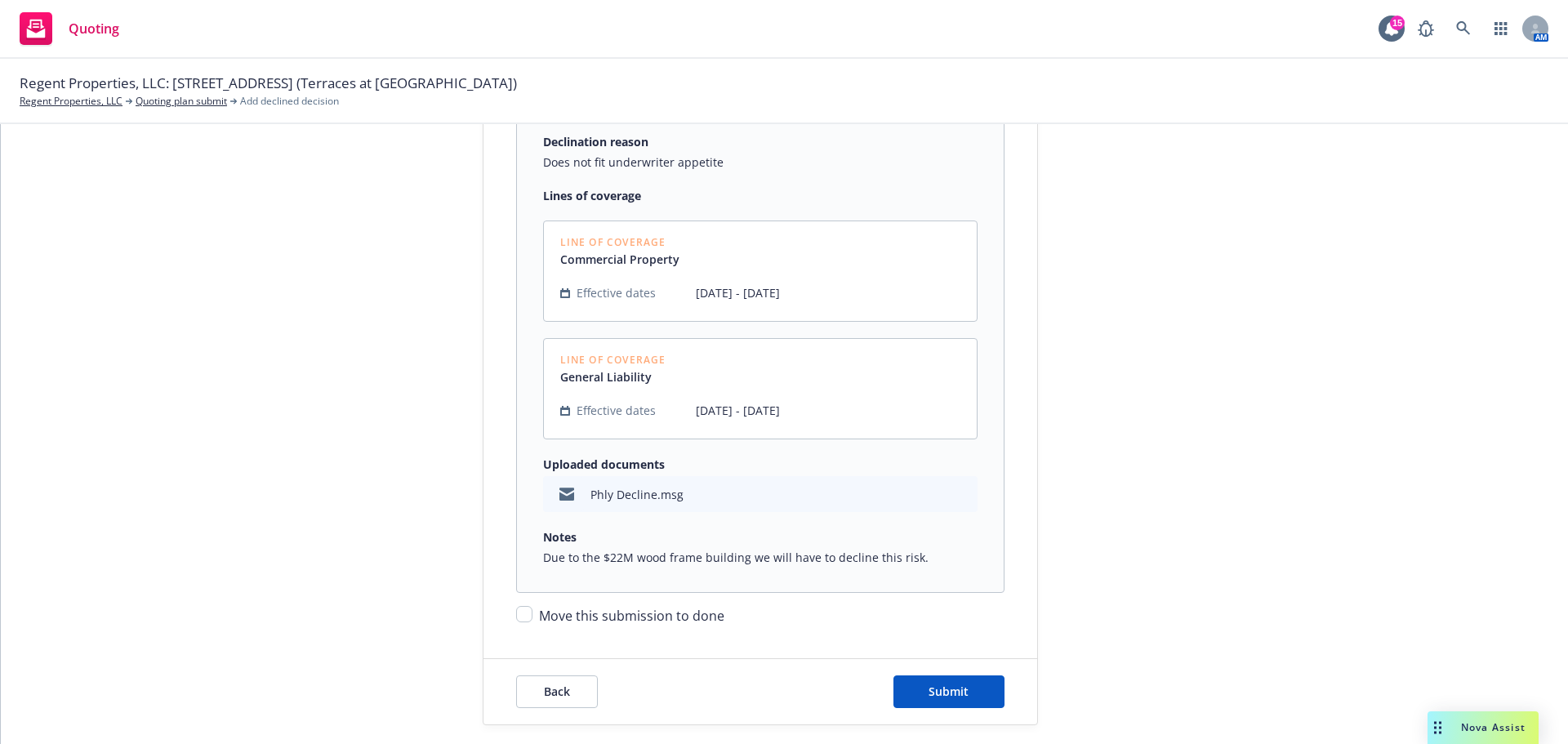
scroll to position [342, 0]
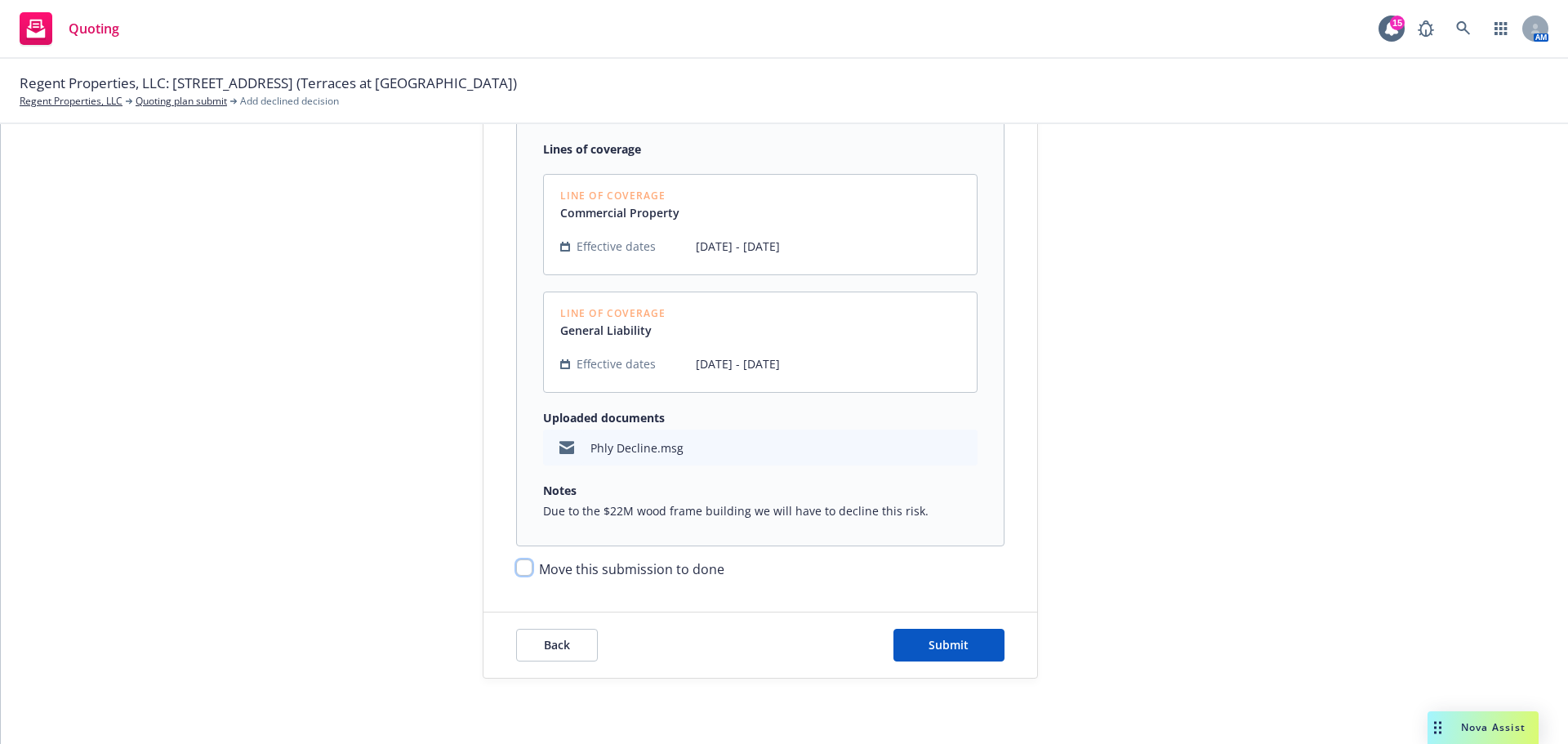
click at [522, 574] on input "Move this submission to done" at bounding box center [524, 567] width 16 height 16
checkbox input "true"
click at [949, 652] on span "Submit" at bounding box center [948, 644] width 40 height 16
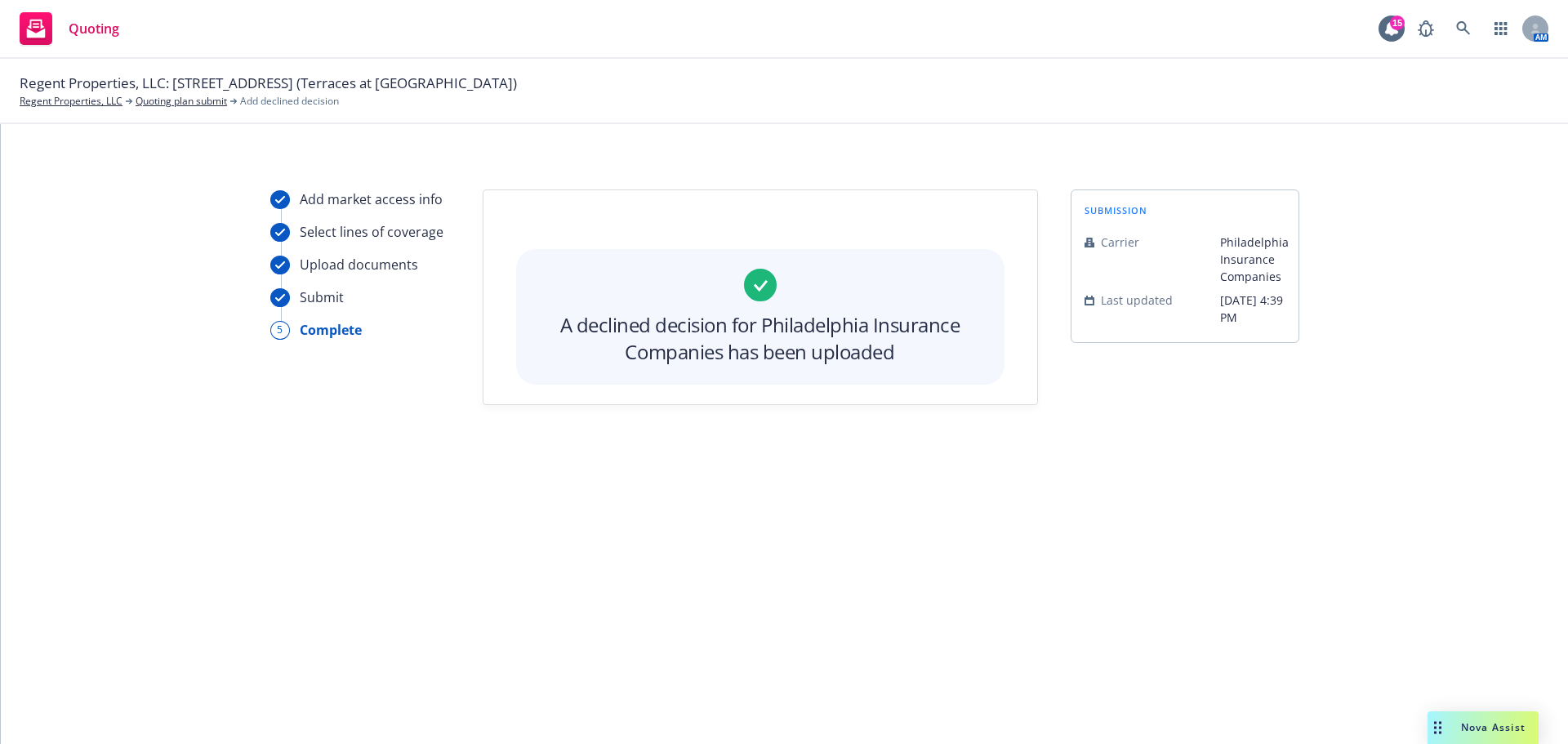
scroll to position [0, 0]
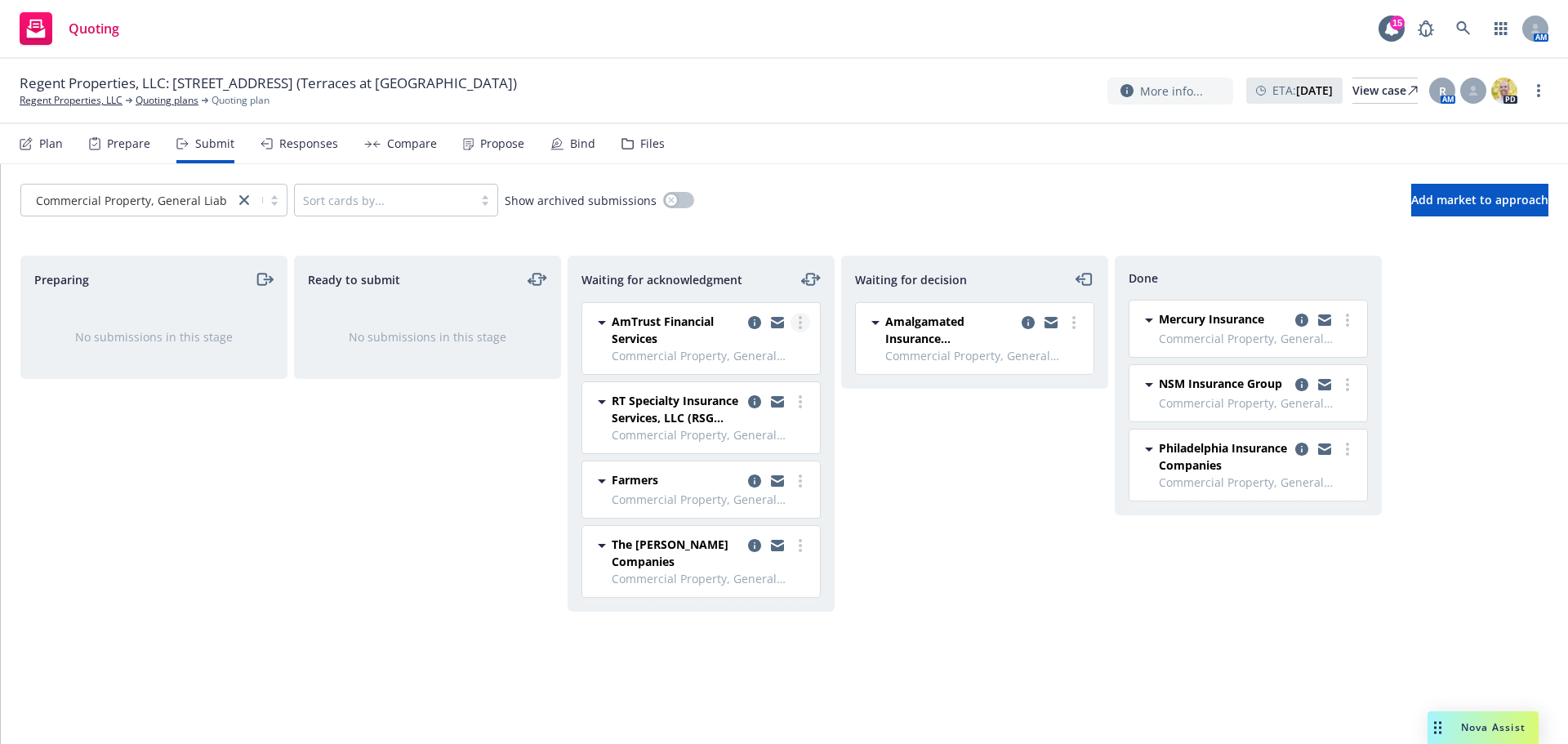
click at [800, 323] on circle "more" at bounding box center [800, 322] width 3 height 3
click at [1066, 519] on div "Waiting for decision Amalgamated Insurance Underwriters Commercial Property, Ge…" at bounding box center [975, 482] width 267 height 454
click at [796, 321] on link "more" at bounding box center [800, 323] width 19 height 19
click at [727, 482] on span "Add declined decision" at bounding box center [727, 486] width 161 height 16
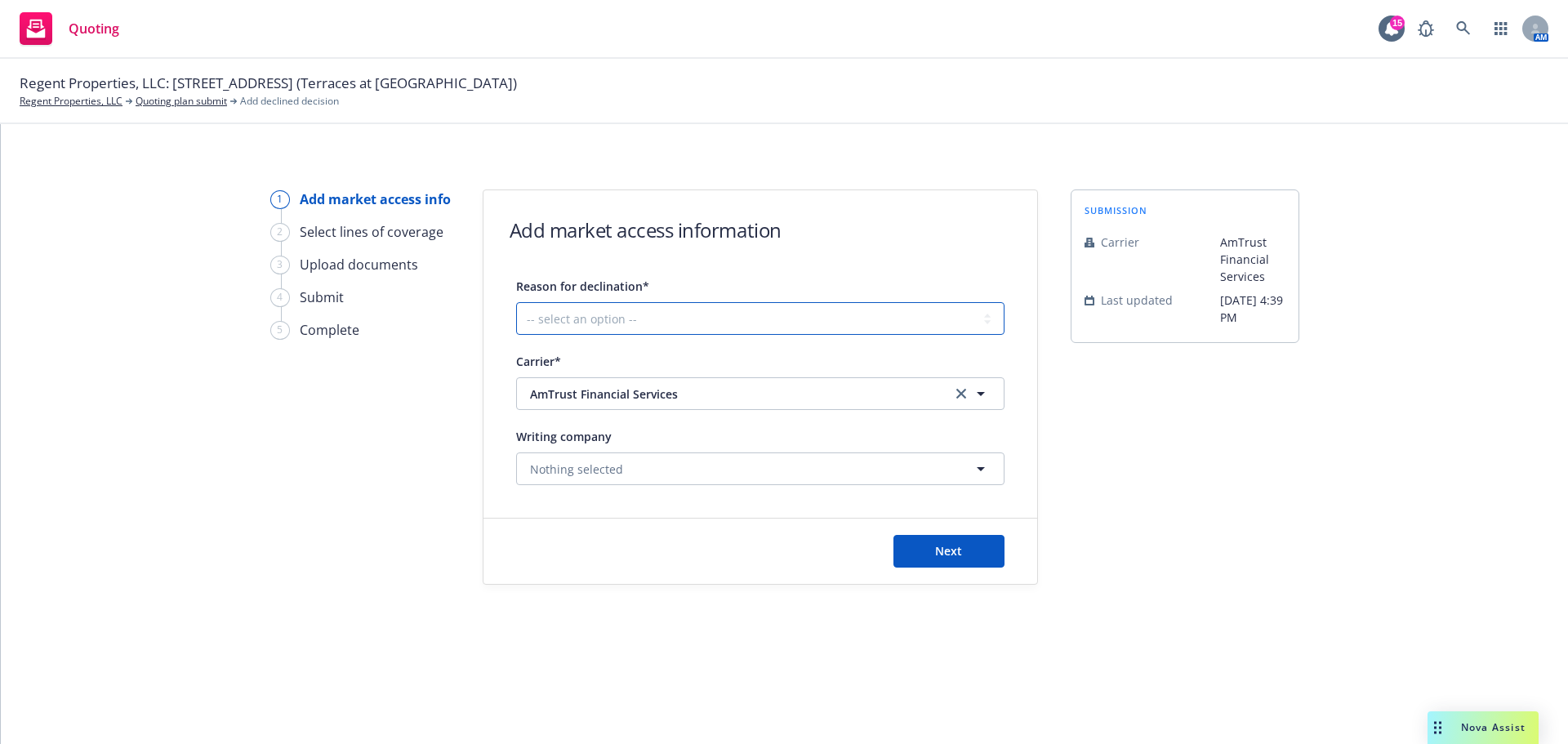
click at [758, 329] on select "-- select an option -- Cannot compete with other markets Carrier non-renewed Ca…" at bounding box center [761, 319] width 488 height 33
select select "DOES_NOT_FIT_UNDERWRITER_APPETITE"
click at [517, 302] on select "-- select an option -- Cannot compete with other markets Carrier non-renewed Ca…" at bounding box center [761, 319] width 488 height 33
click at [955, 542] on button "Next" at bounding box center [949, 551] width 111 height 33
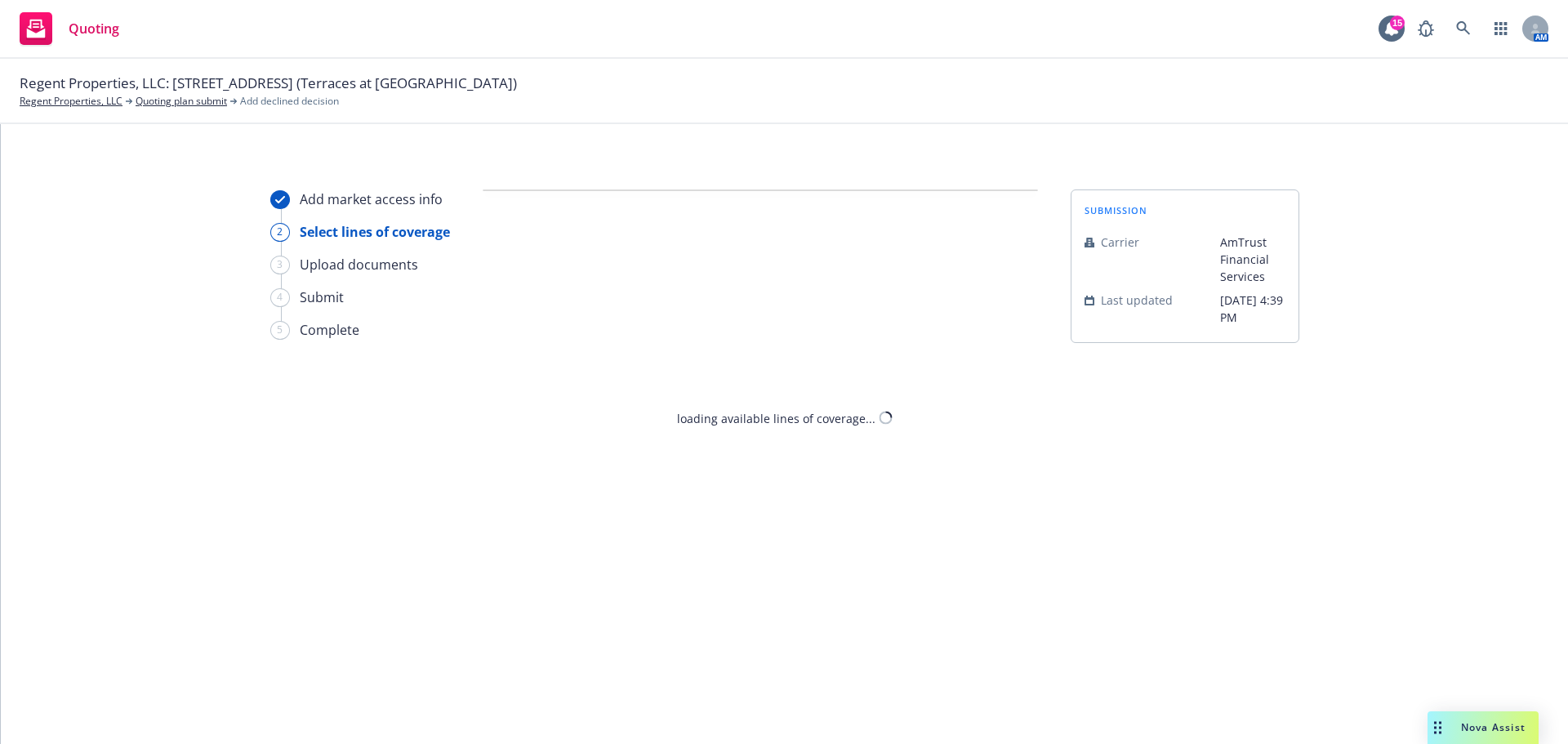
select select "DOES_NOT_FIT_UNDERWRITER_APPETITE"
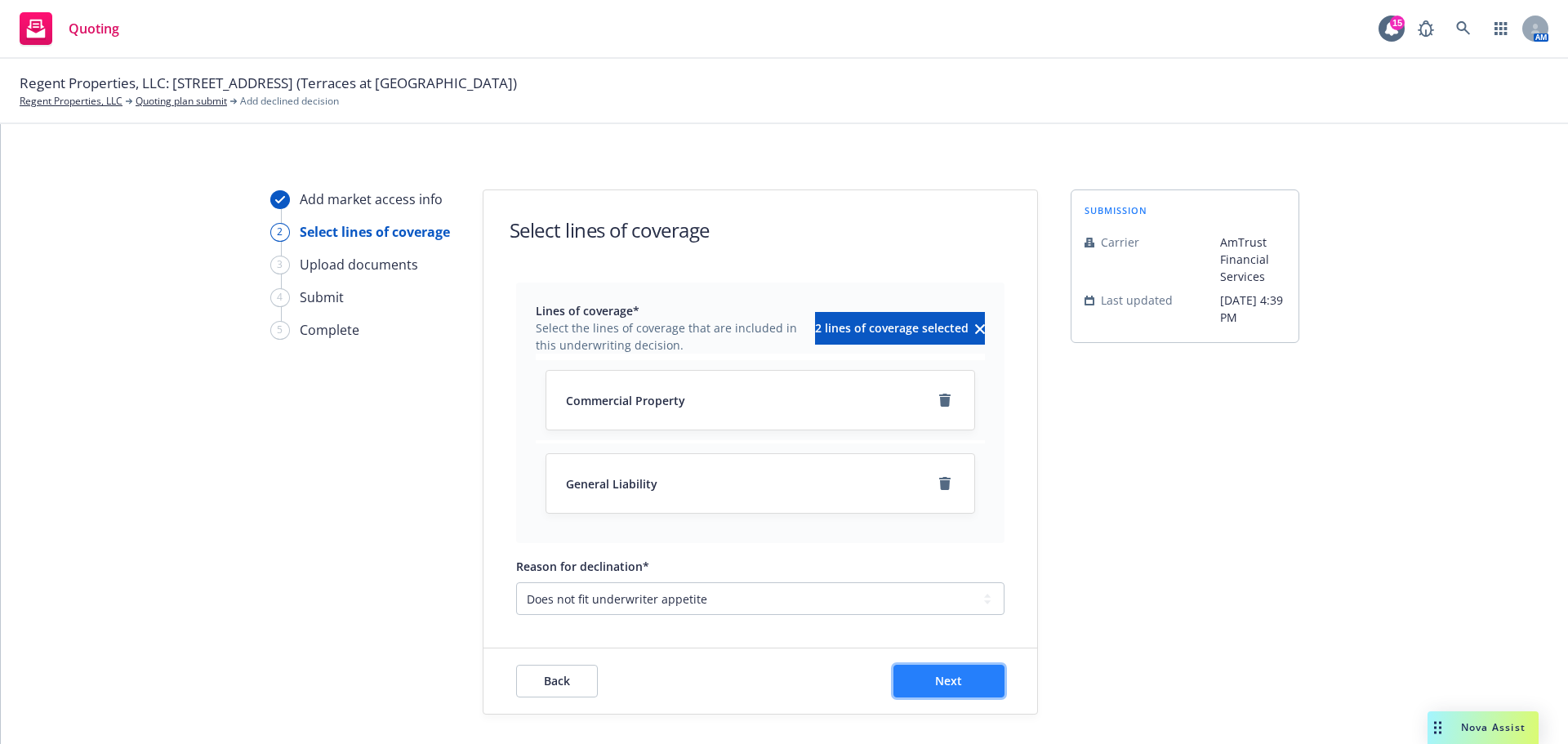
click at [924, 692] on button "Next" at bounding box center [949, 681] width 111 height 33
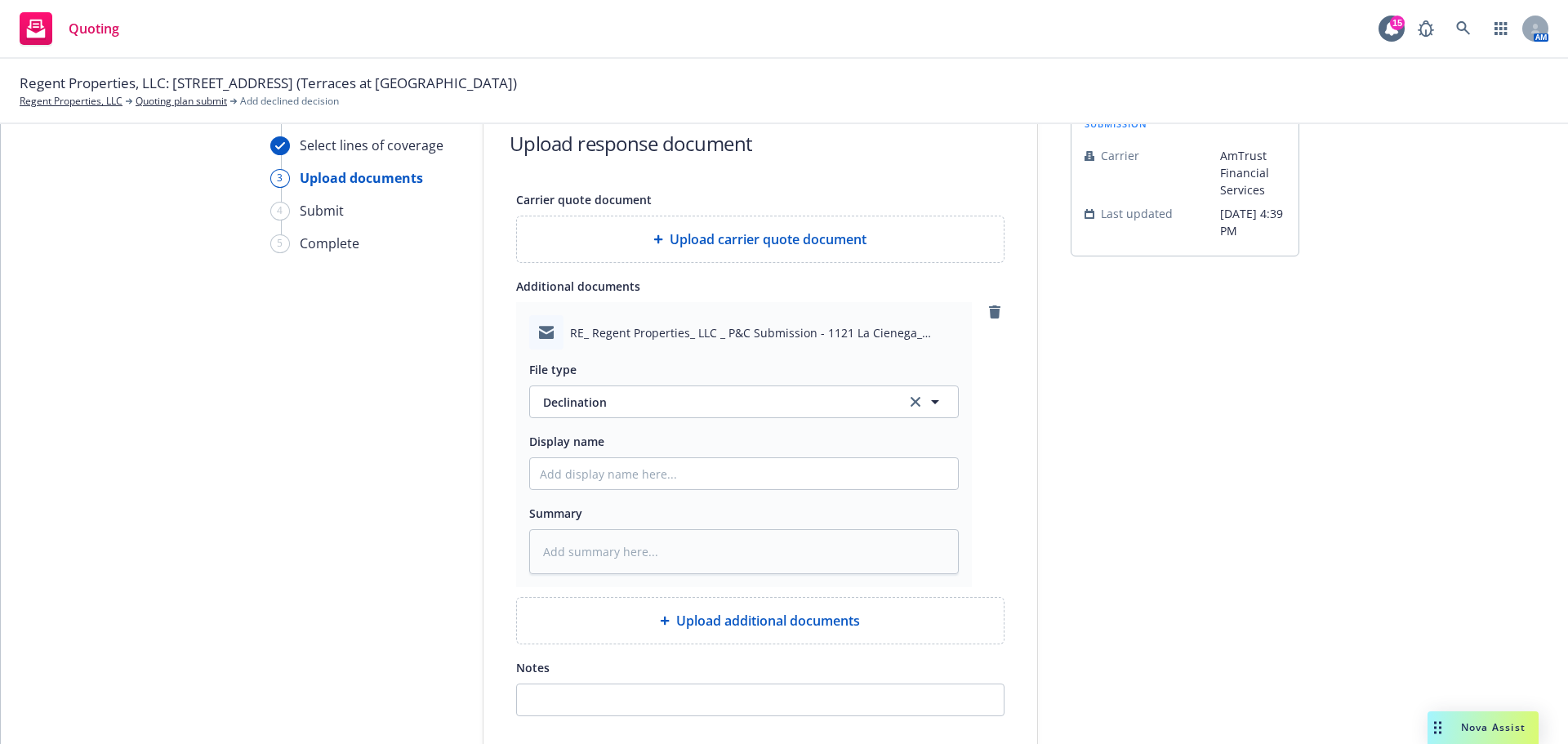
scroll to position [224, 0]
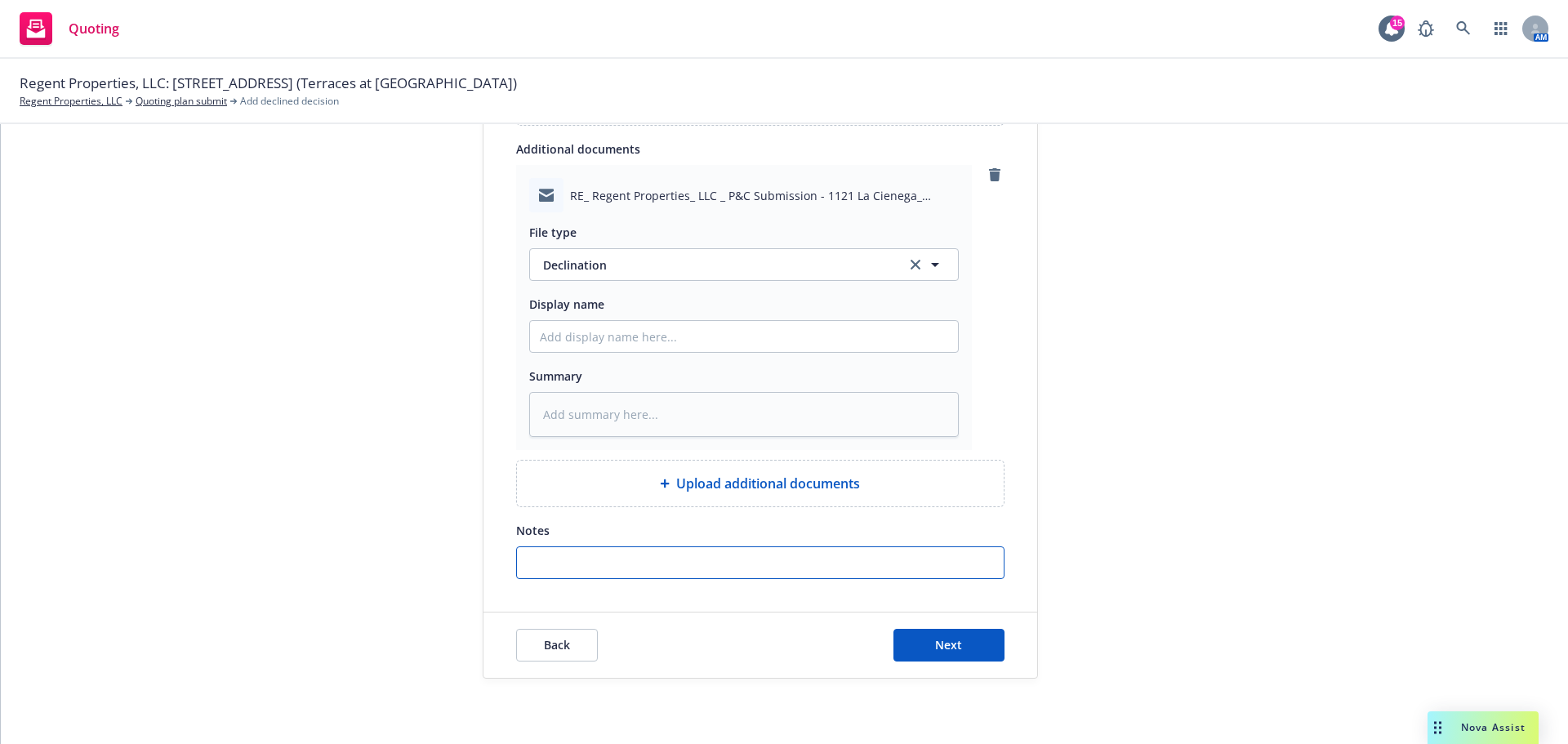
click at [646, 553] on input "Notes" at bounding box center [761, 563] width 486 height 31
paste input "TIV for FRAME/JM: needs to be $5M per Bld or less and $50M per Location"
type input "TIV for FRAME/JM: needs to be $5M per Bld or less and $50M per Location"
type textarea "x"
type input "TIV for FRAME/JM: needs to be $5M per Bld or less and $50M per Location"
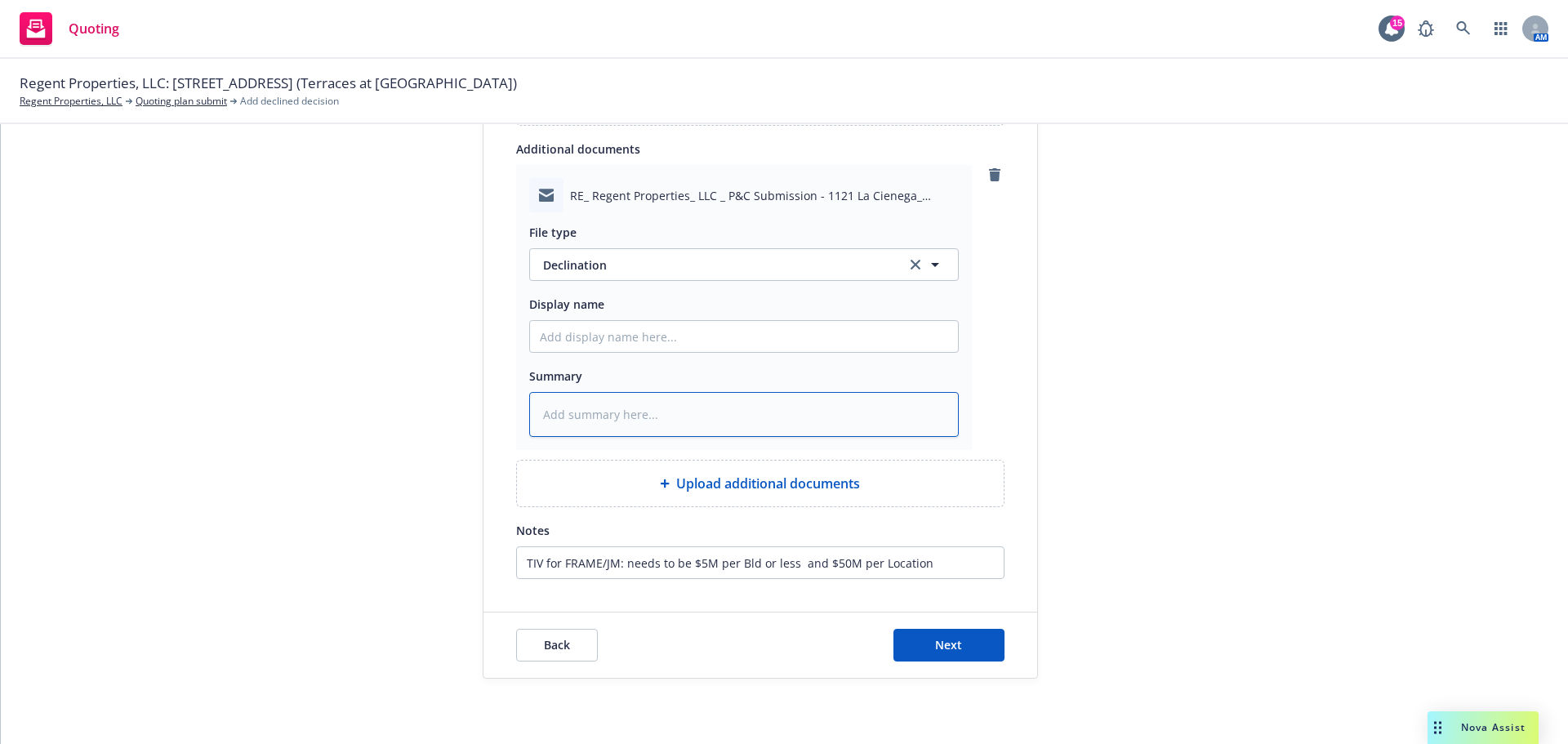
click at [643, 414] on textarea at bounding box center [743, 415] width 429 height 45
paste textarea "TIV for FRAME/JM: needs to be $5M per Bld or less and $50M per Location"
type textarea "x"
type textarea "TIV for FRAME/JM: needs to be $5M per Bld or less and $50M per Location"
click at [649, 340] on input "Display name" at bounding box center [744, 336] width 428 height 31
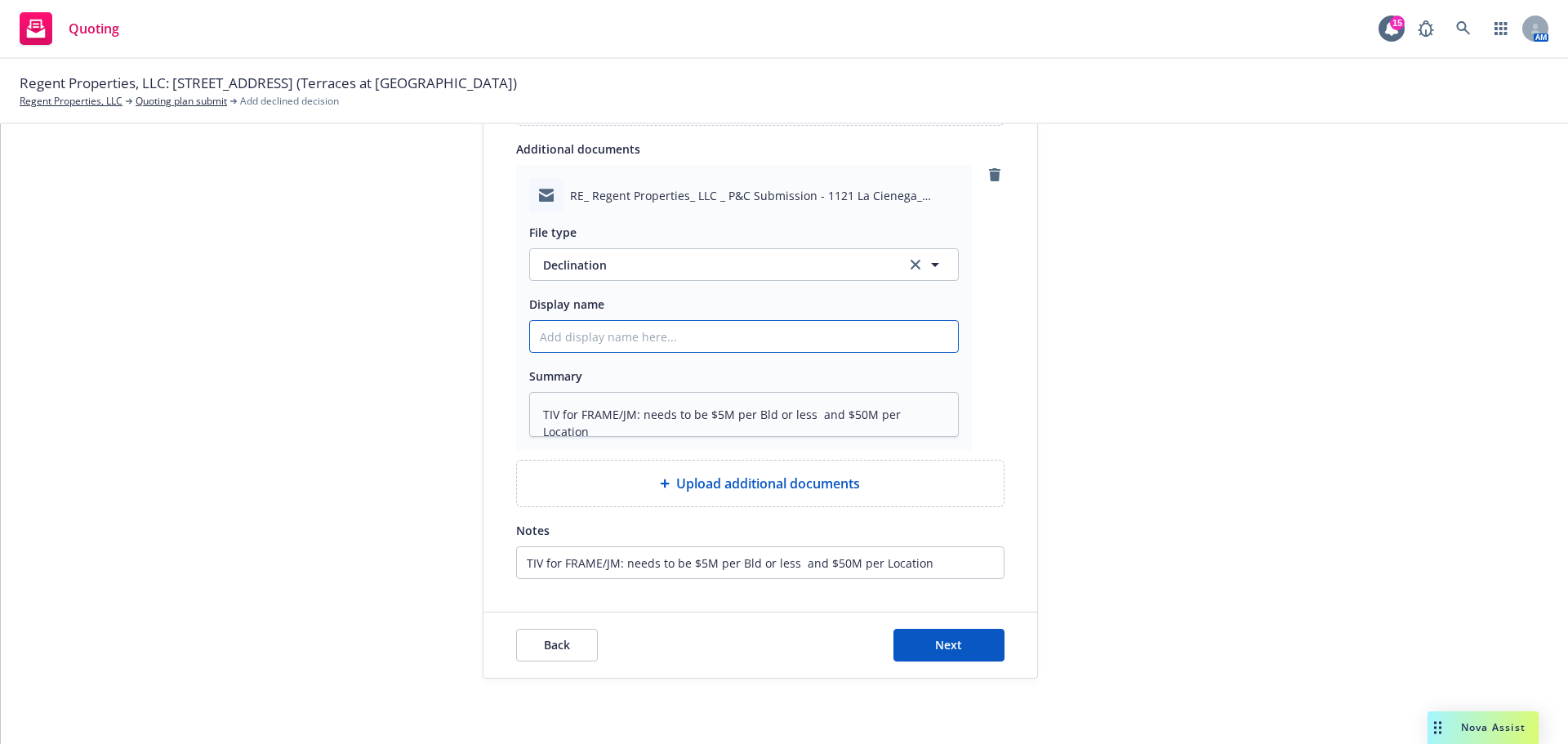
type textarea "x"
type input "A"
type textarea "x"
type input "Am"
type textarea "x"
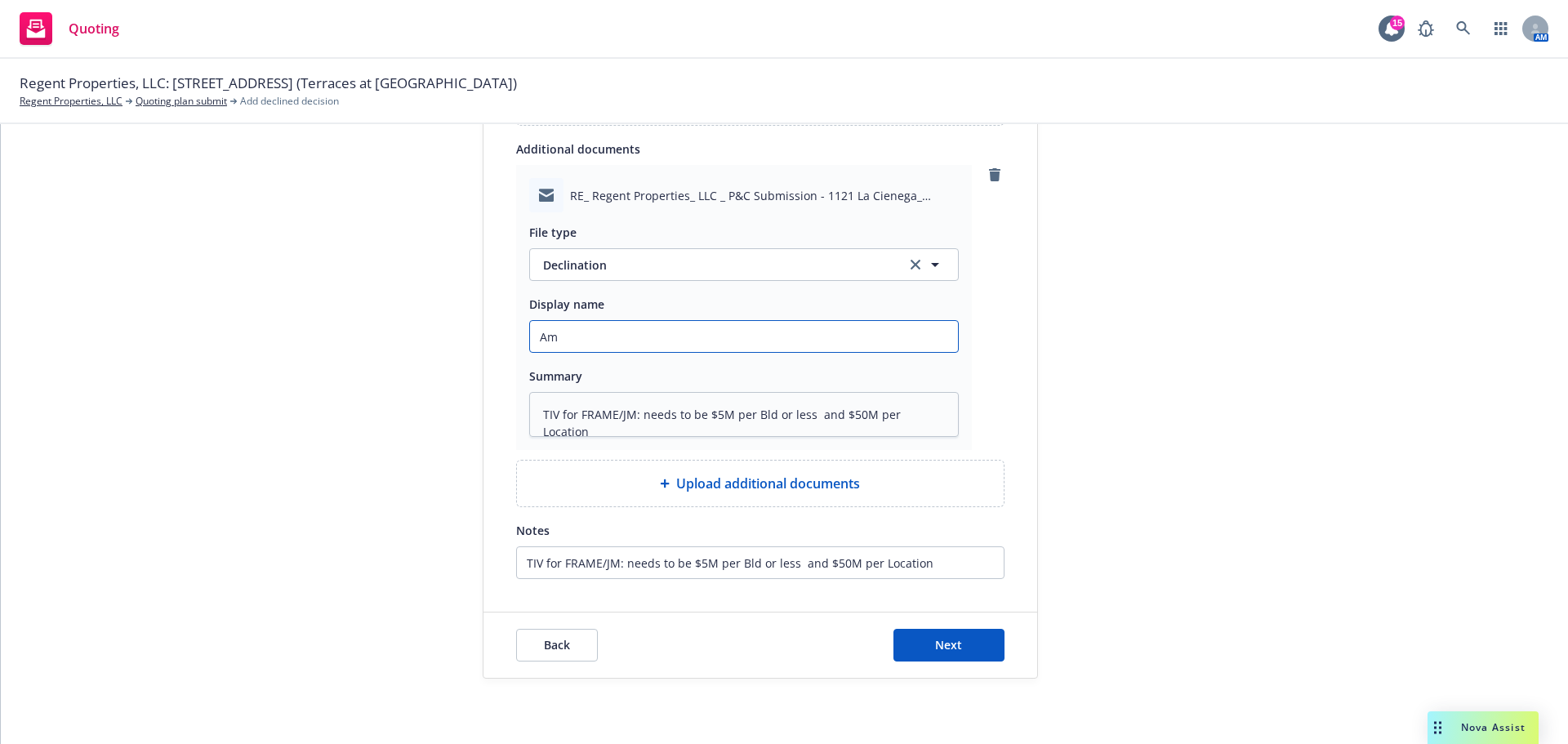
type input "AmT"
type textarea "x"
type input "AmTr"
type textarea "x"
type input "AmTru"
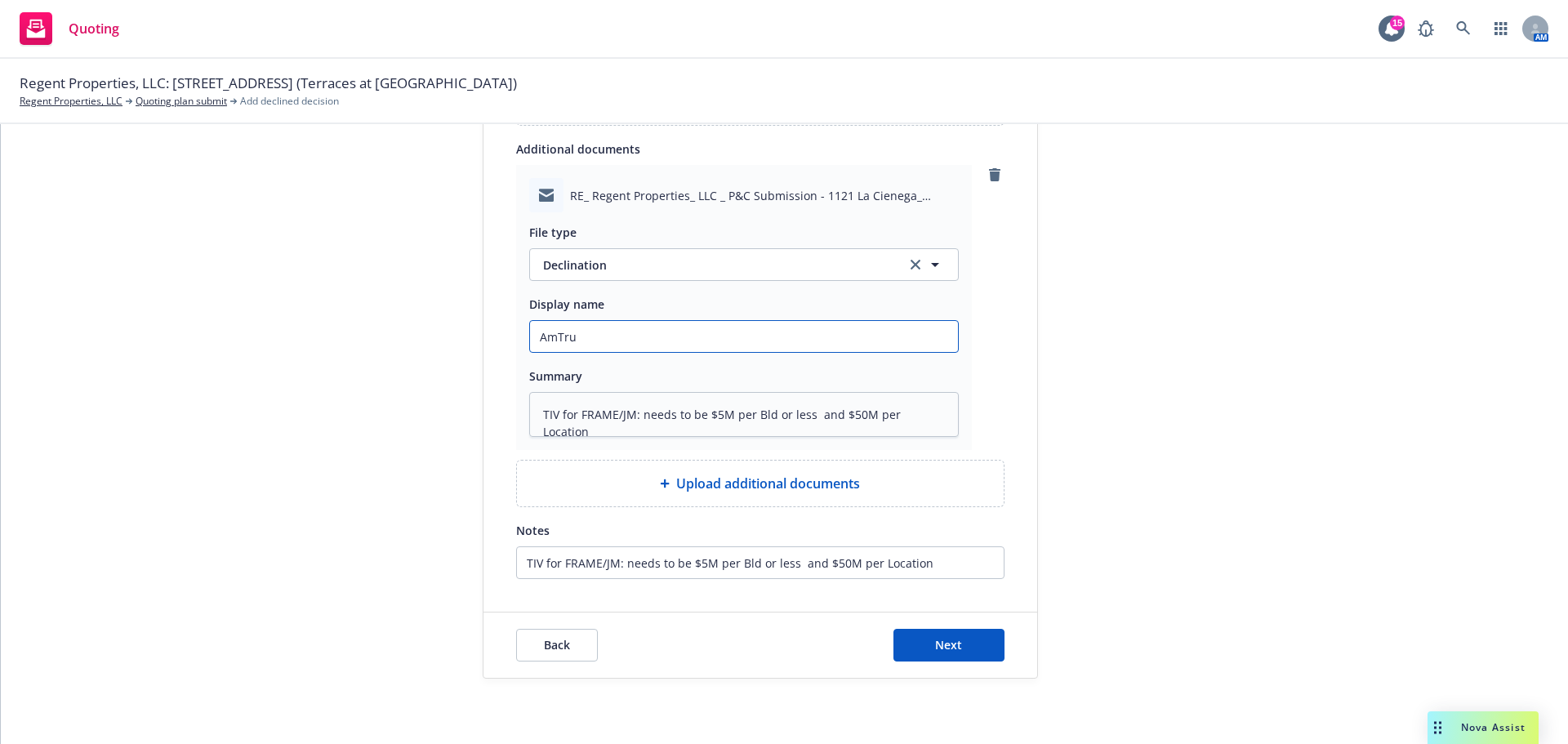
type textarea "x"
type input "AmTrus"
type textarea "x"
type input "AmTrust"
type textarea "x"
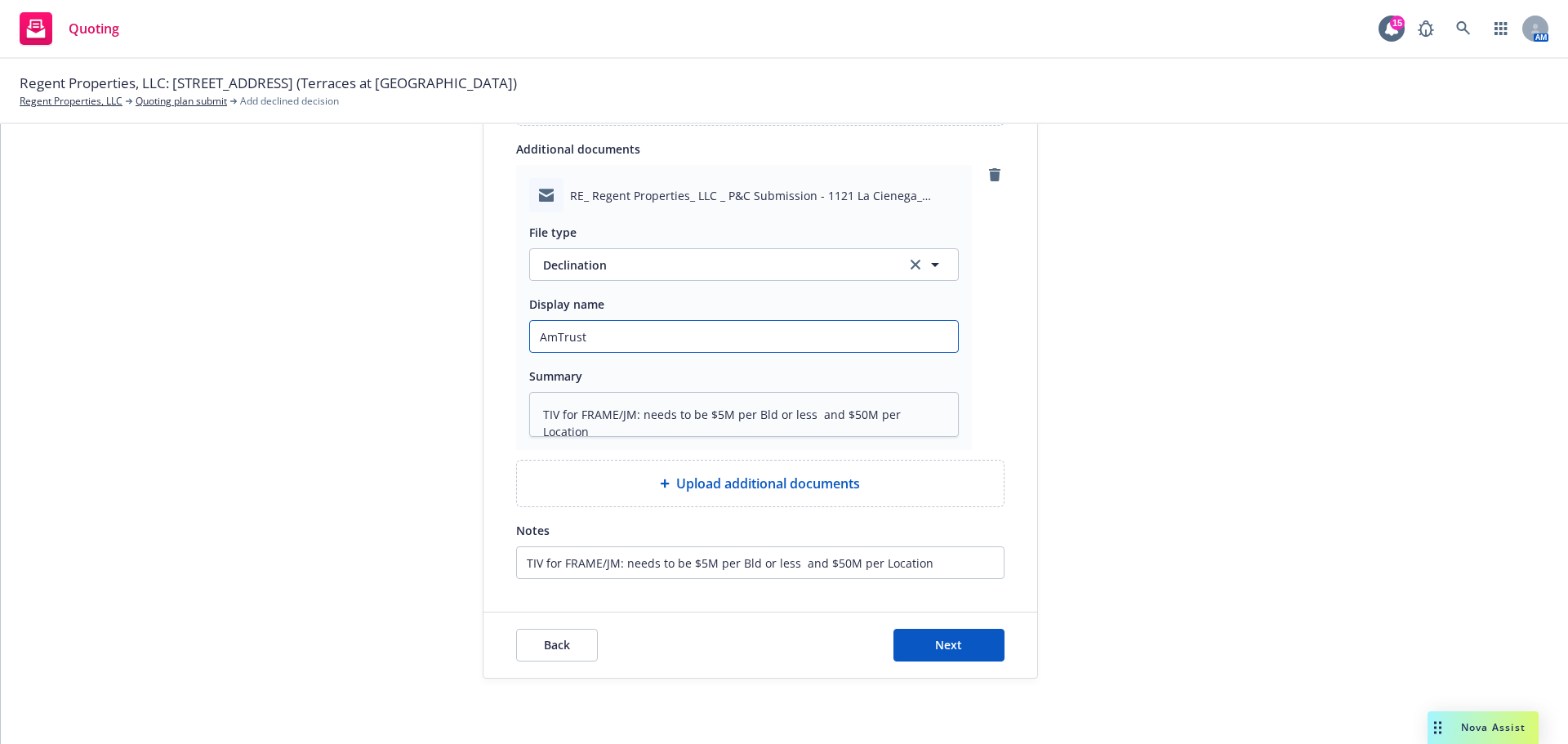
type input "AmTrust"
type textarea "x"
type input "AmTrust D"
type textarea "x"
type input "AmTrust De"
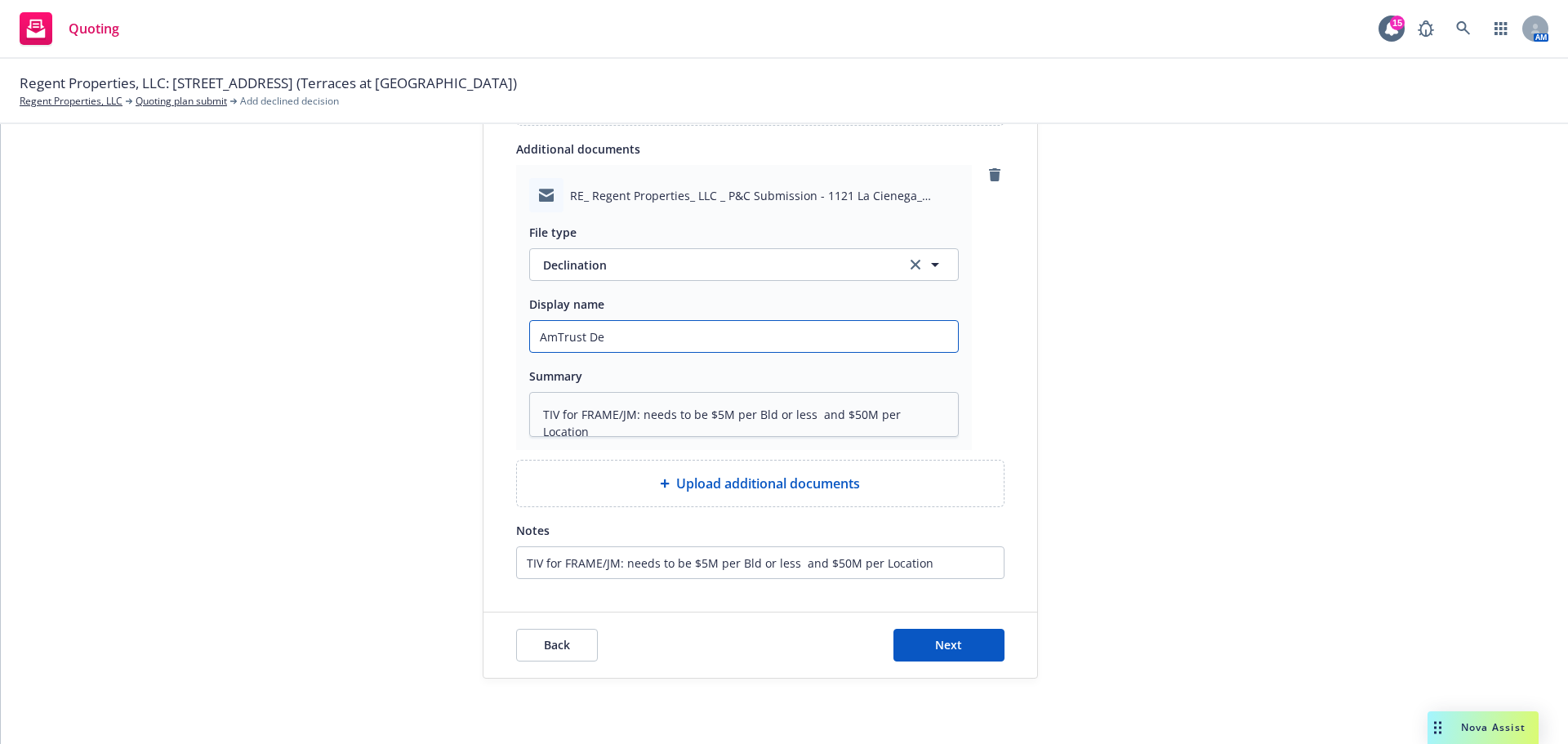
type textarea "x"
type input "AmTrust Dec"
type textarea "x"
type input "AmTrust Decl"
type textarea "x"
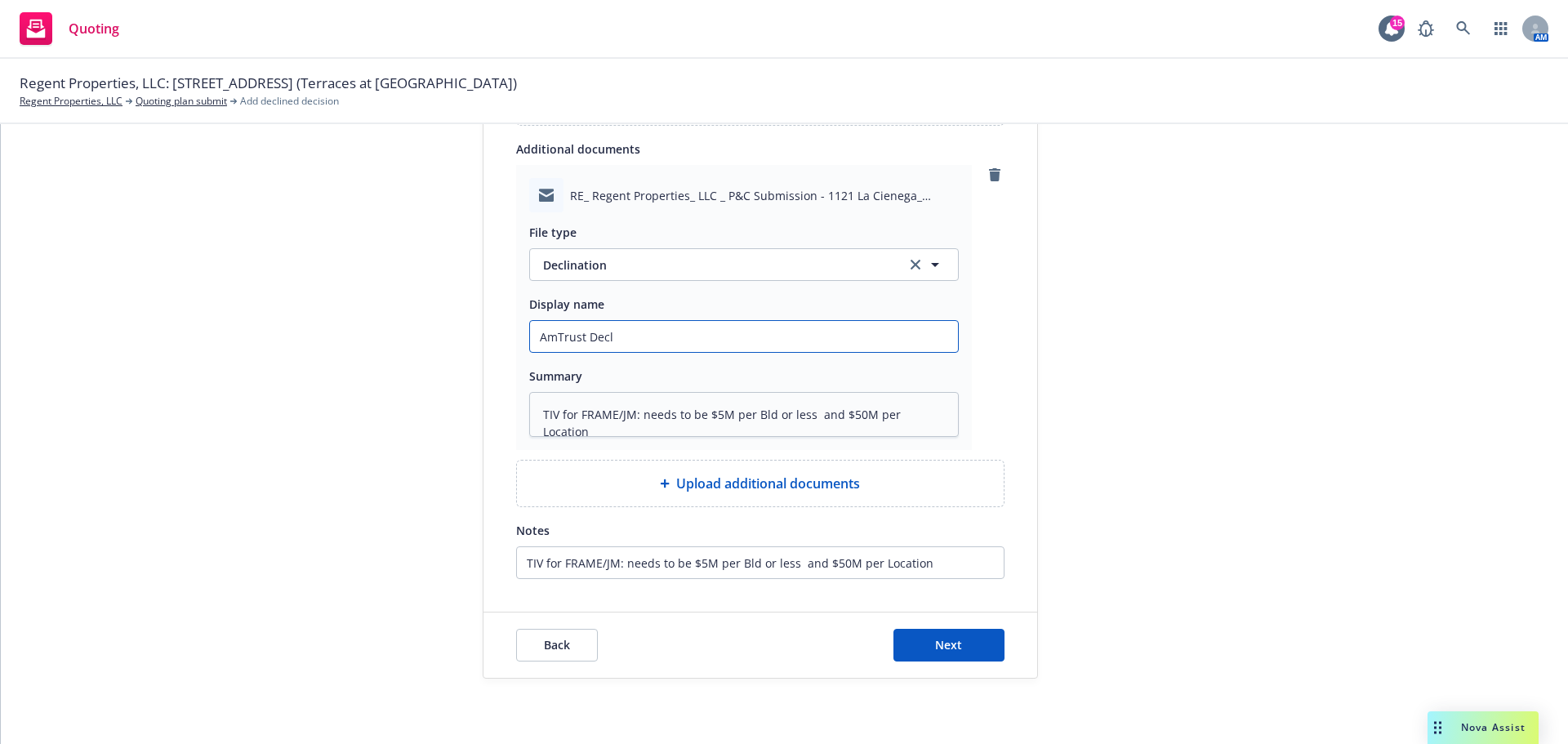
type input "AmTrust Decli"
type textarea "x"
type input "AmTrust Declin"
type textarea "x"
type input "AmTrust Declina"
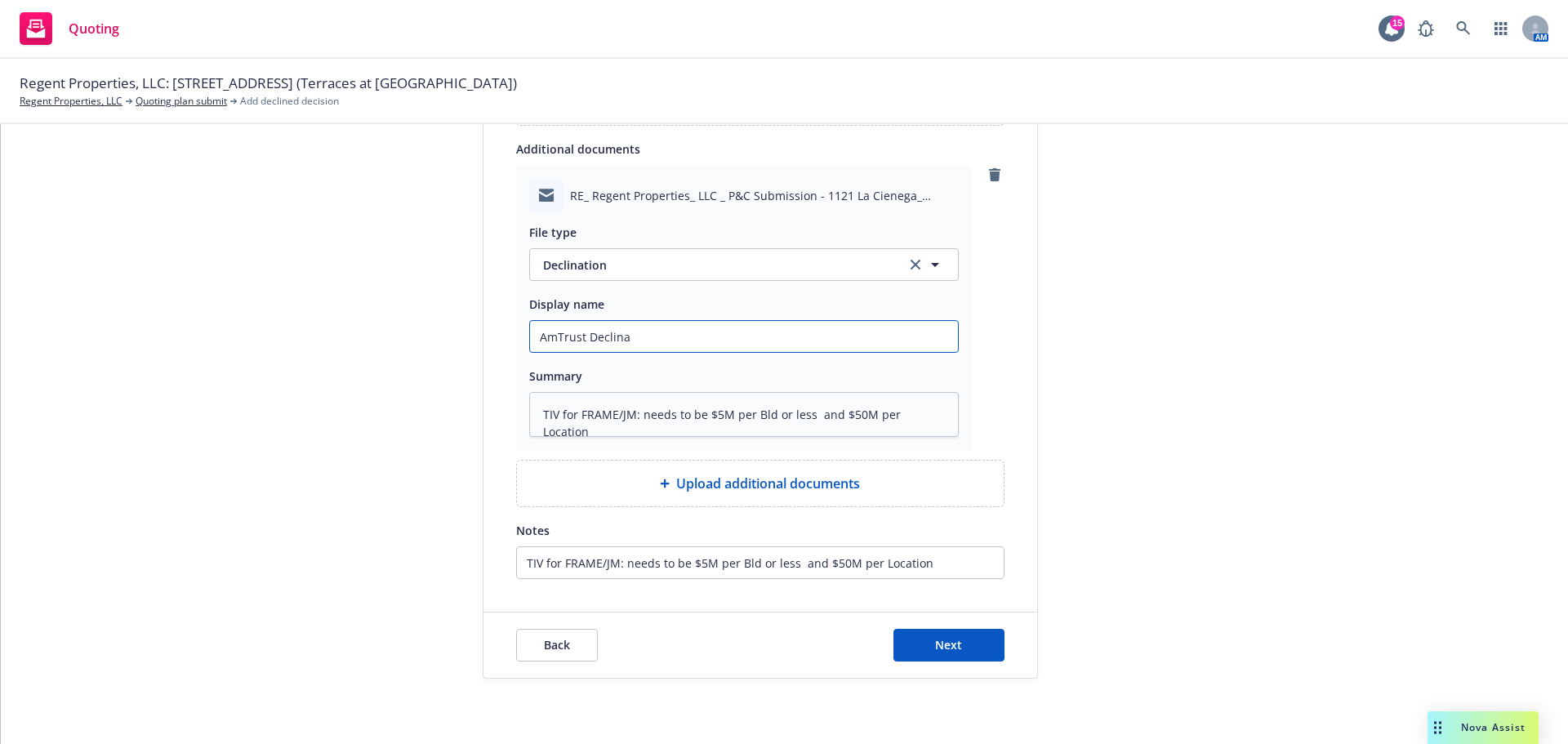
type textarea "x"
type input "AmTrust Declinat"
type textarea "x"
type input "AmTrust Declinati"
type textarea "x"
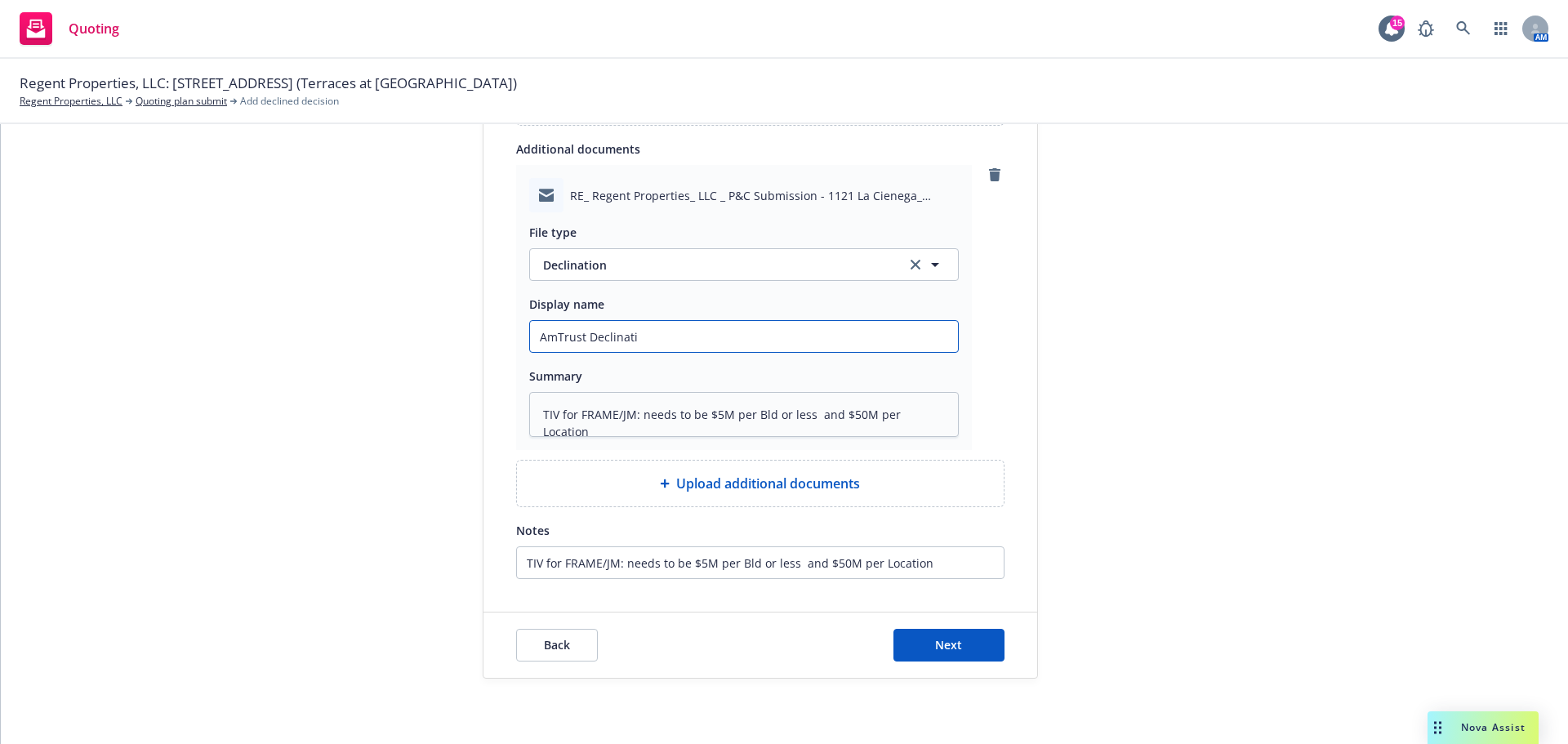
type input "AmTrust Declinatio"
type textarea "x"
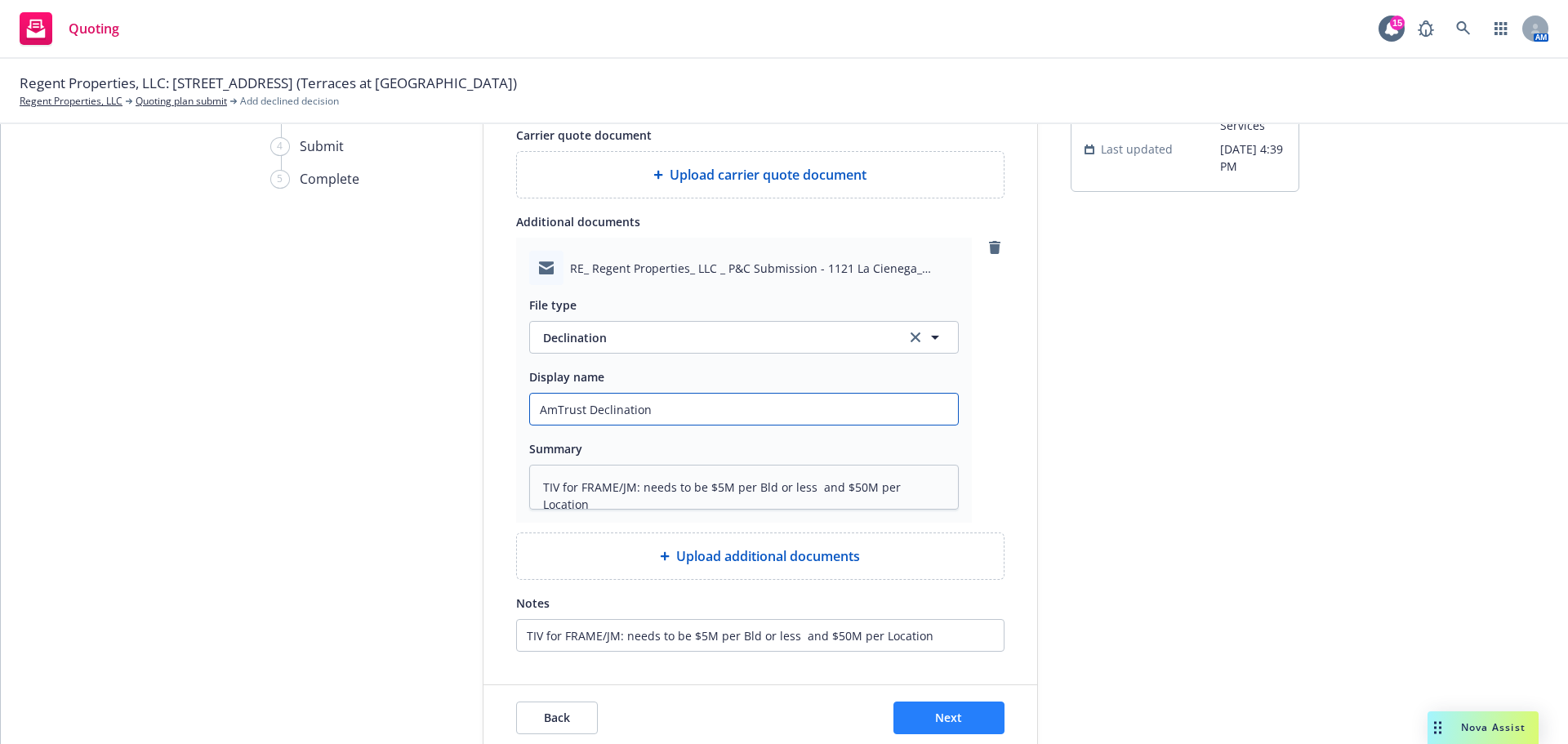
scroll to position [164, 0]
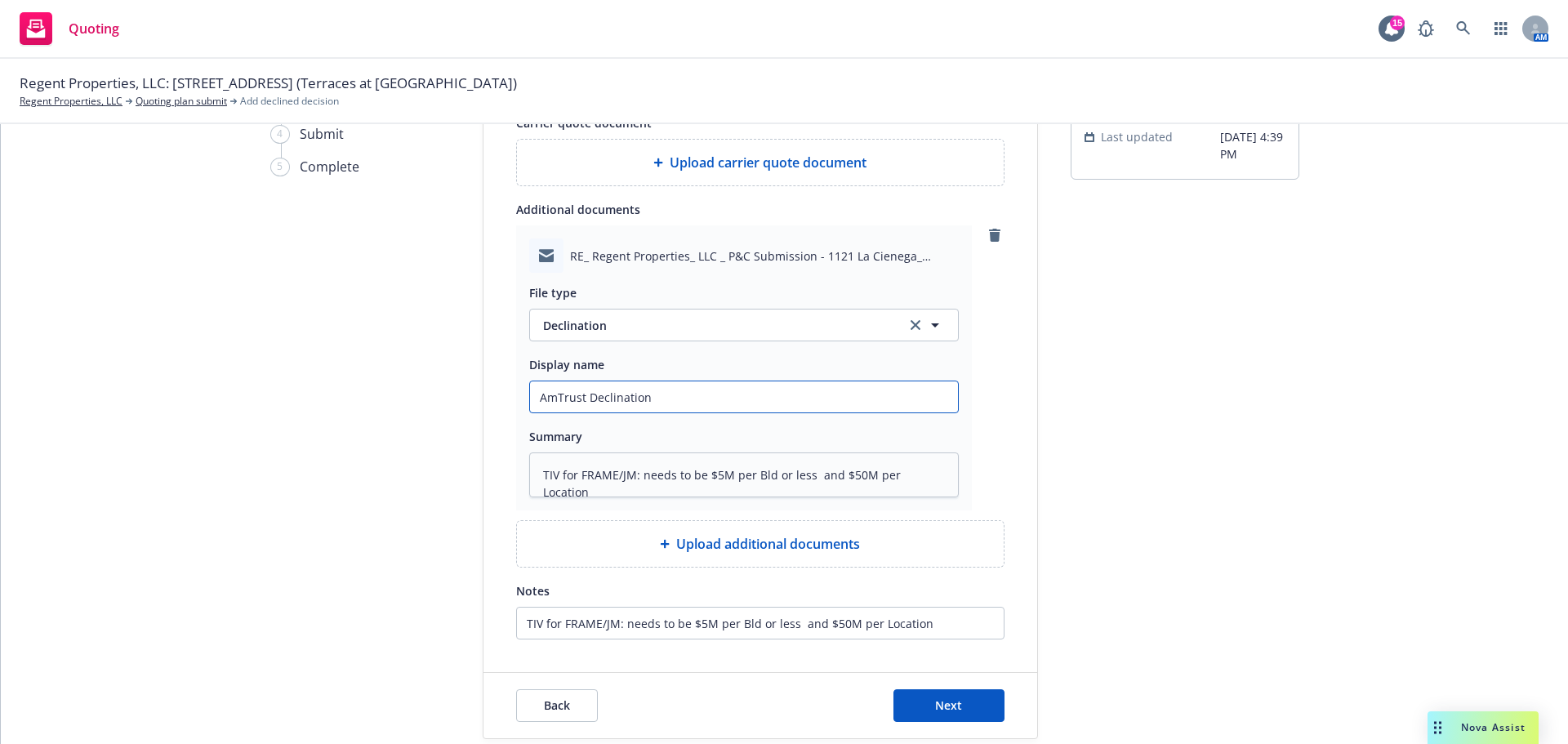
type input "AmTrust Declination"
click at [788, 482] on textarea "TIV for FRAME/JM: needs to be $5M per Bld or less and $50M per Location" at bounding box center [743, 475] width 429 height 45
drag, startPoint x: 847, startPoint y: 476, endPoint x: 981, endPoint y: 468, distance: 134.2
click at [981, 468] on div "RE_ Regent Properties_ LLC _ P&C Submission - 1121 La Cienega_ Los Angeles_ CA …" at bounding box center [761, 368] width 488 height 285
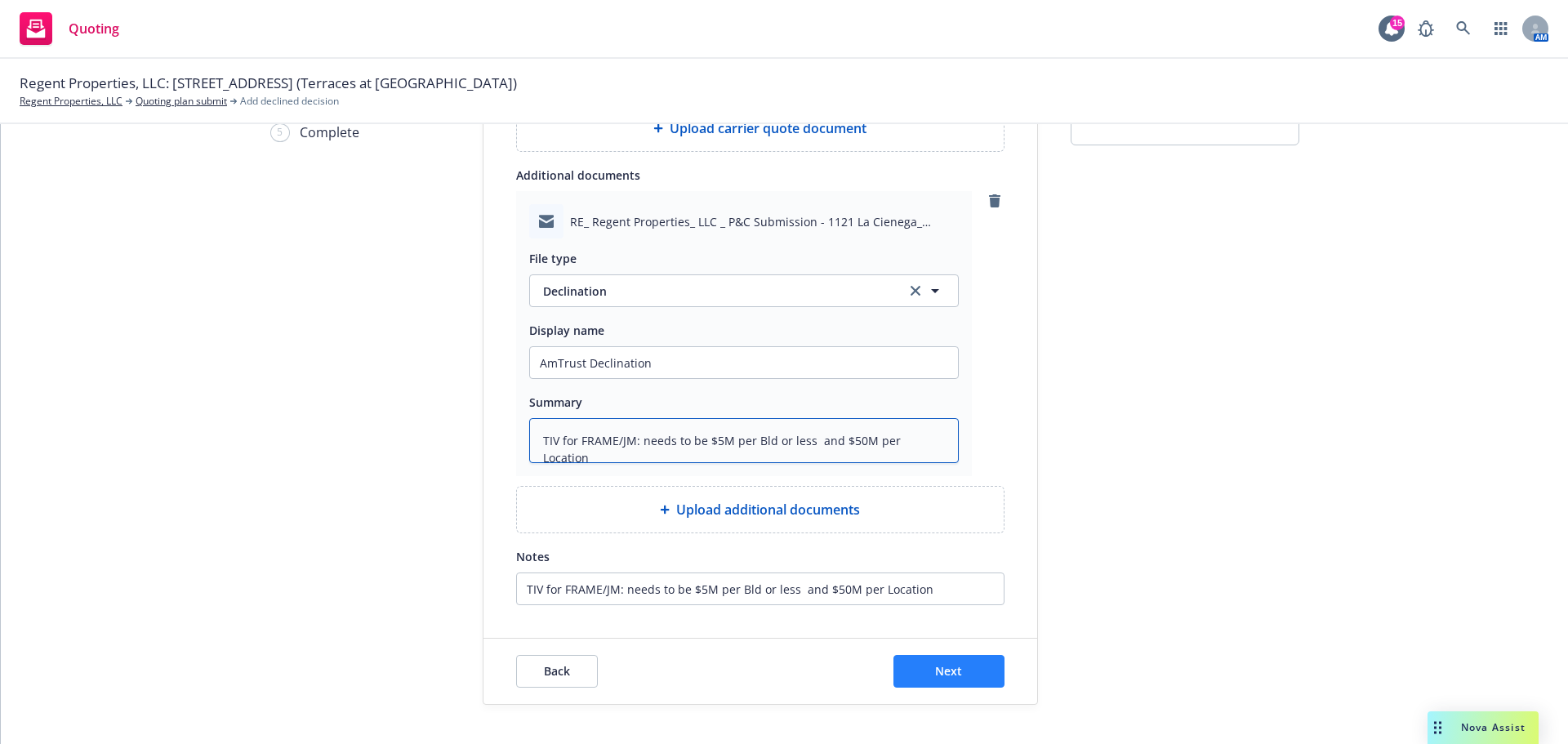
scroll to position [224, 0]
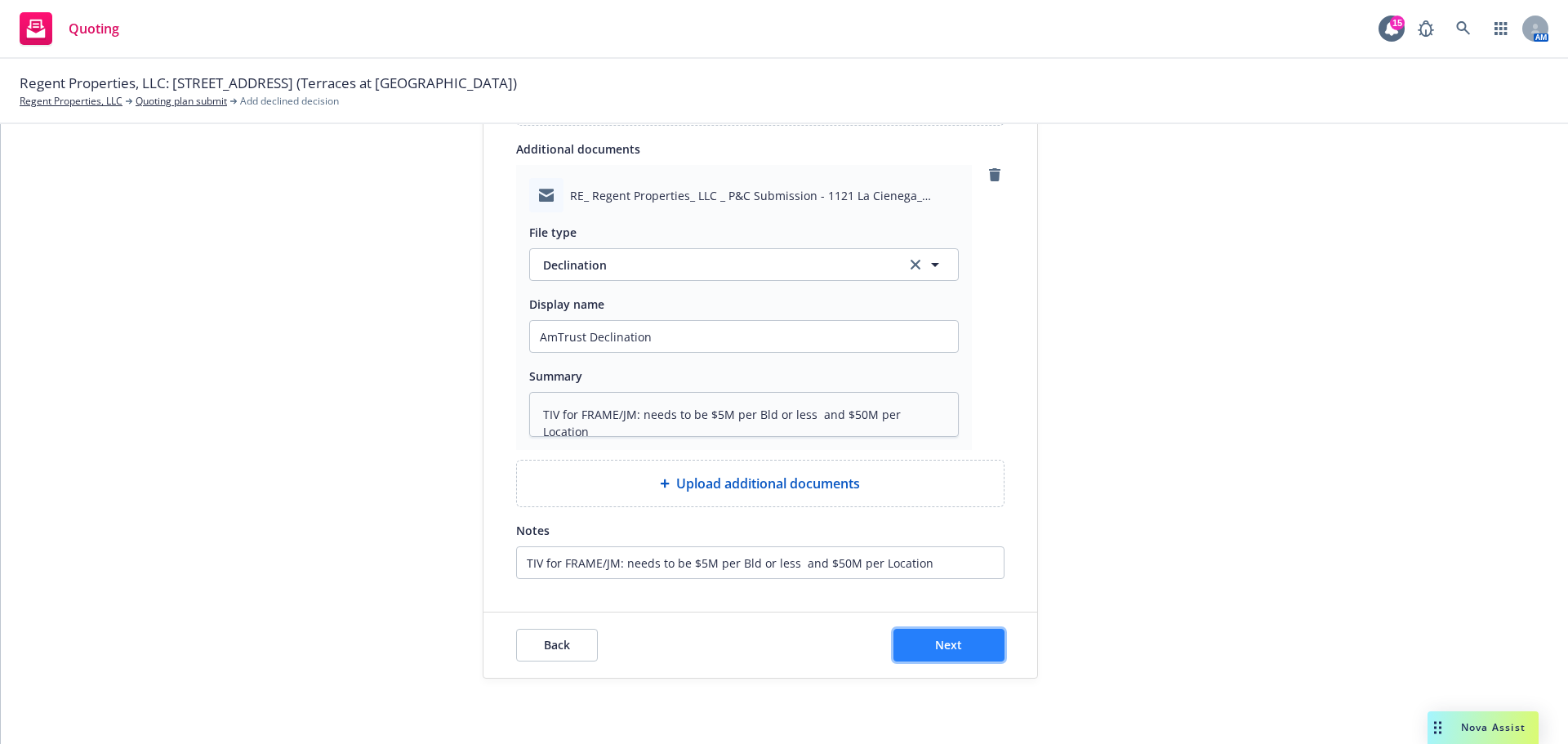
click at [925, 654] on button "Next" at bounding box center [949, 645] width 111 height 33
type textarea "x"
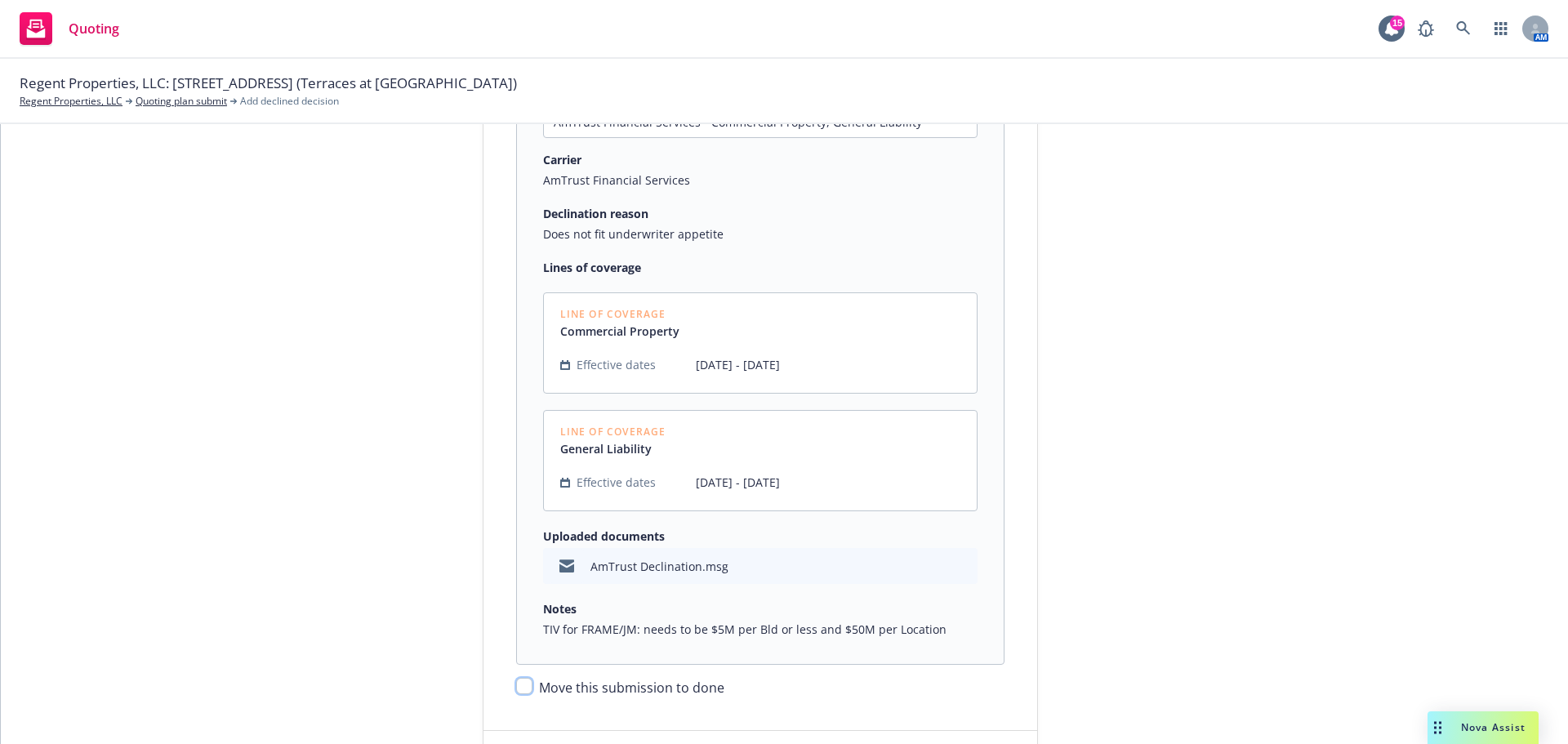
click at [517, 680] on input "Move this submission to done" at bounding box center [524, 686] width 16 height 16
checkbox input "true"
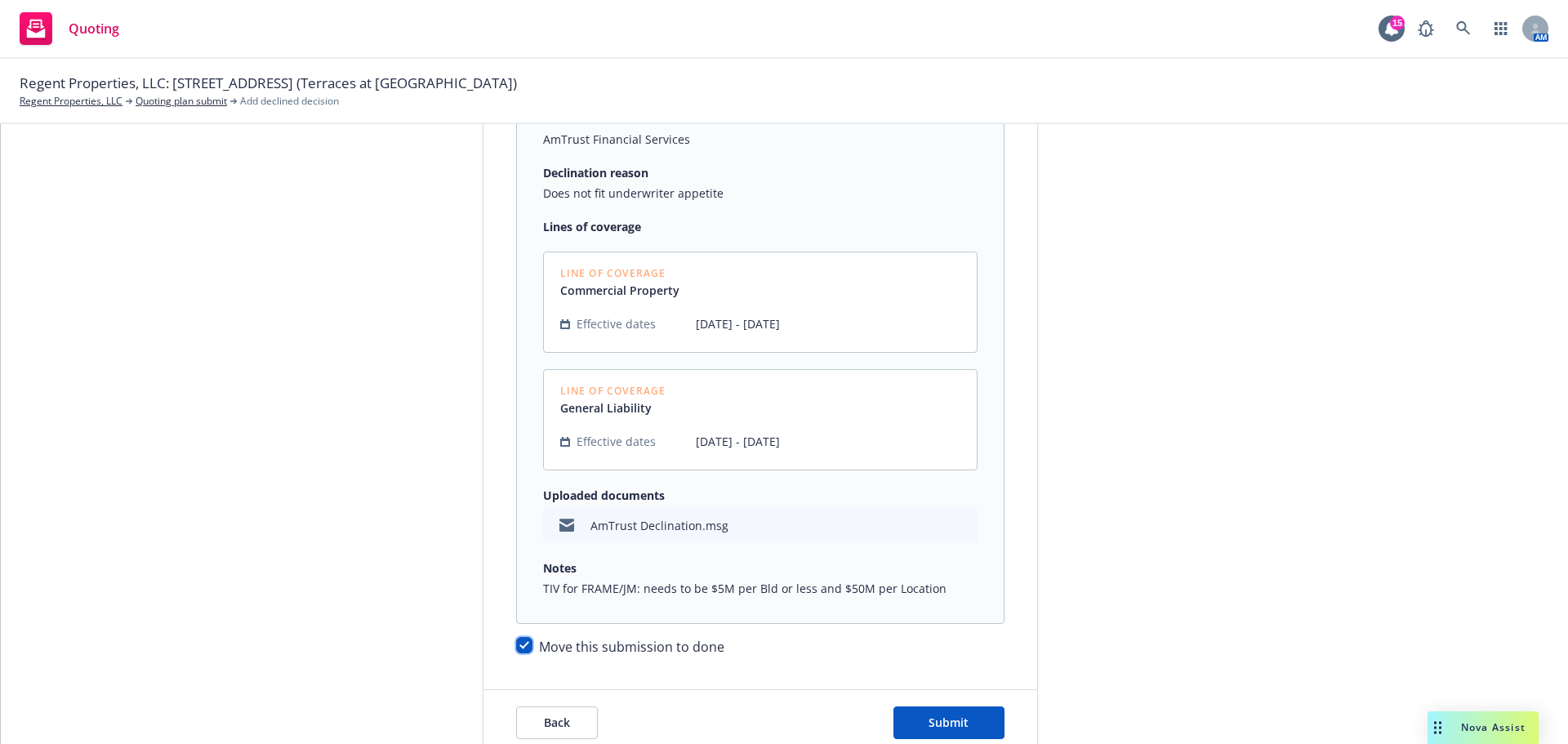
scroll to position [342, 0]
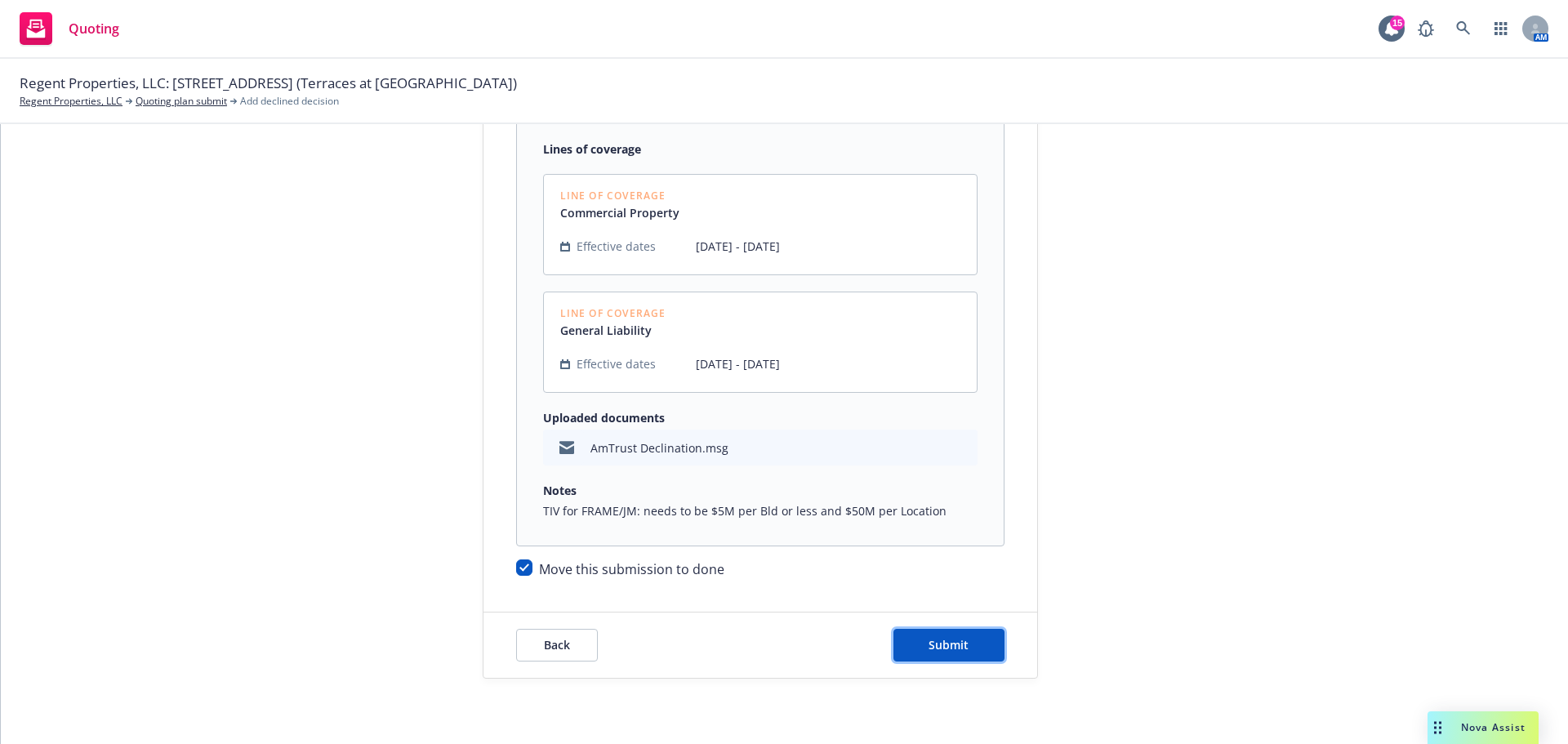
click at [894, 642] on button "Submit" at bounding box center [949, 645] width 111 height 33
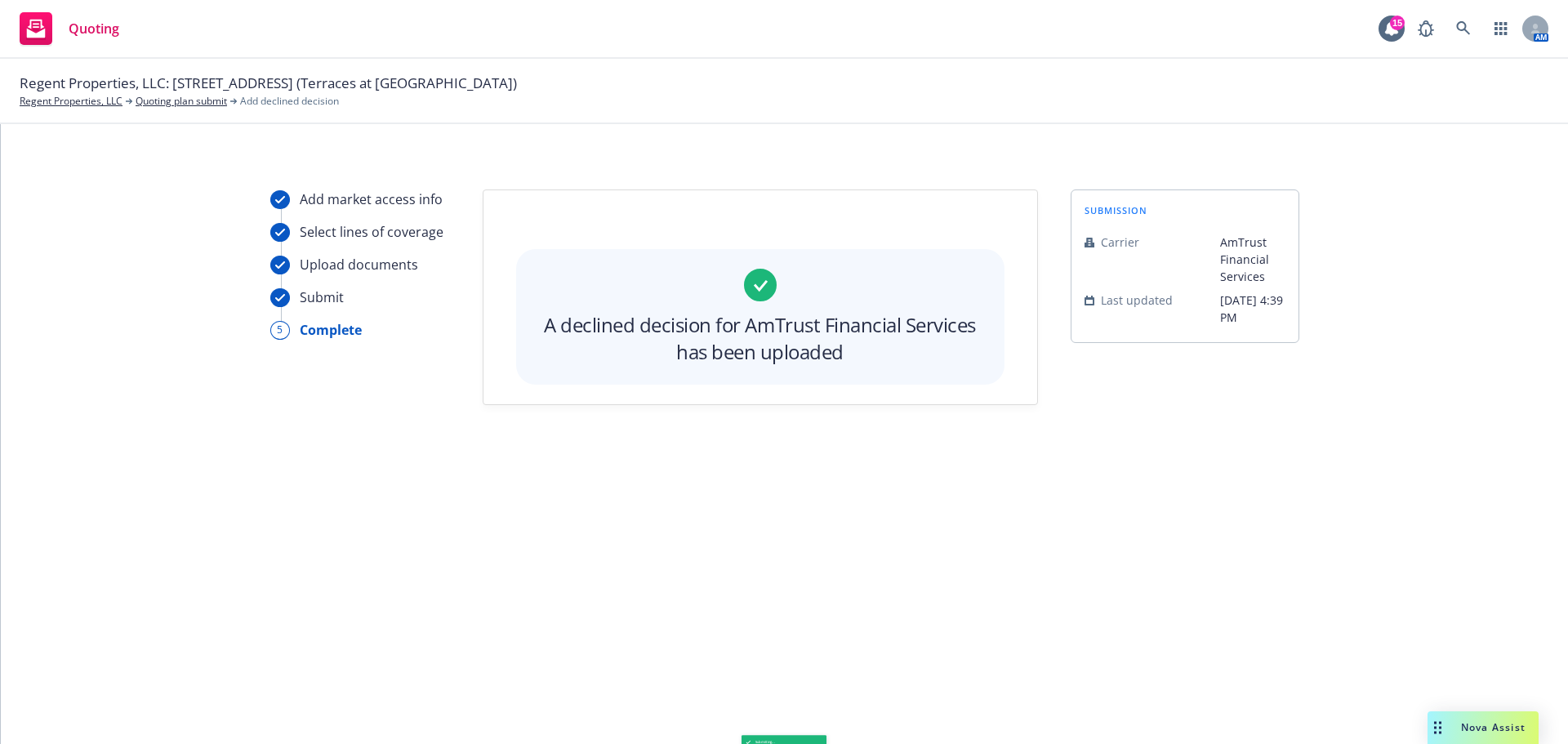
scroll to position [0, 0]
